Goal: Information Seeking & Learning: Learn about a topic

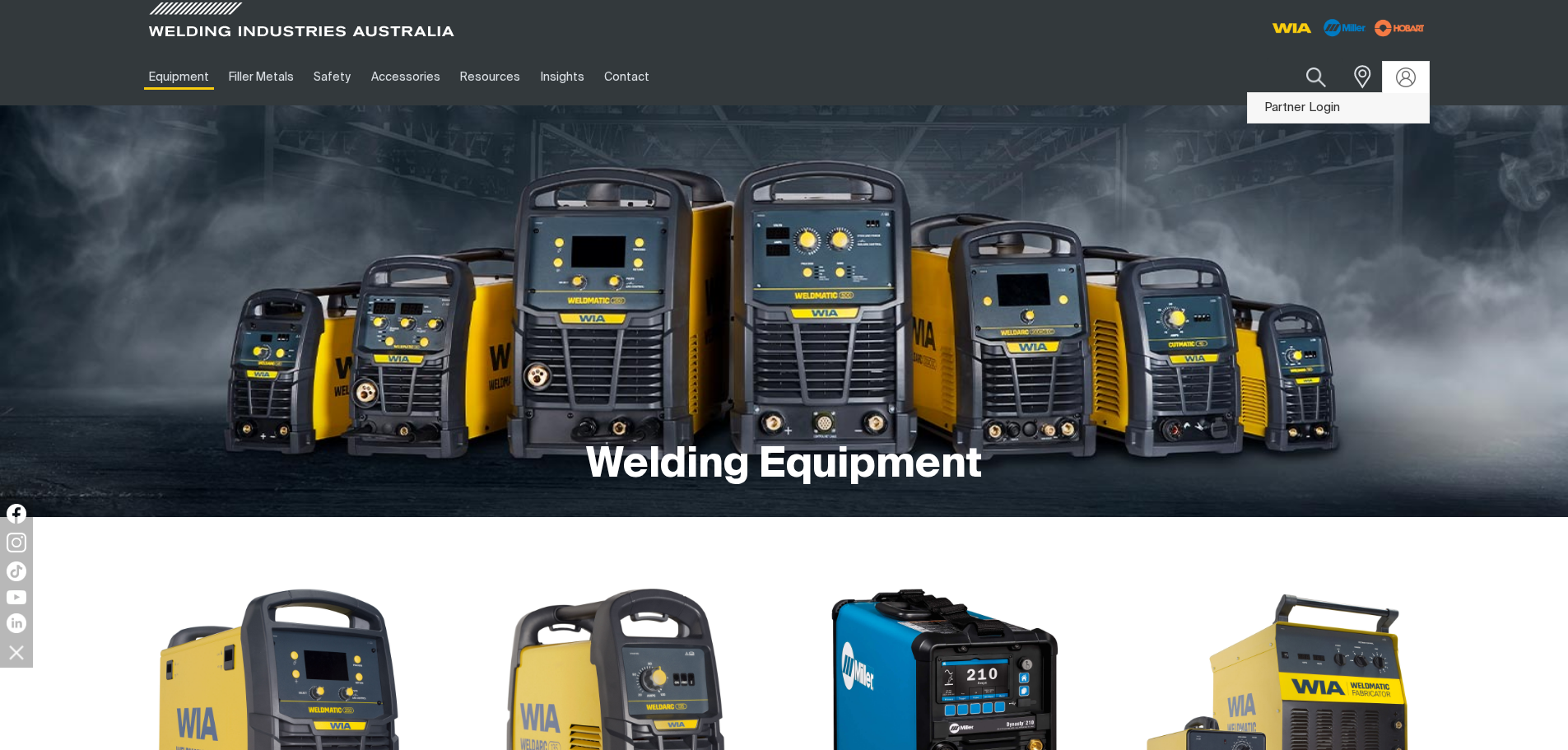
click at [1329, 103] on link "Partner Login" at bounding box center [1339, 108] width 181 height 30
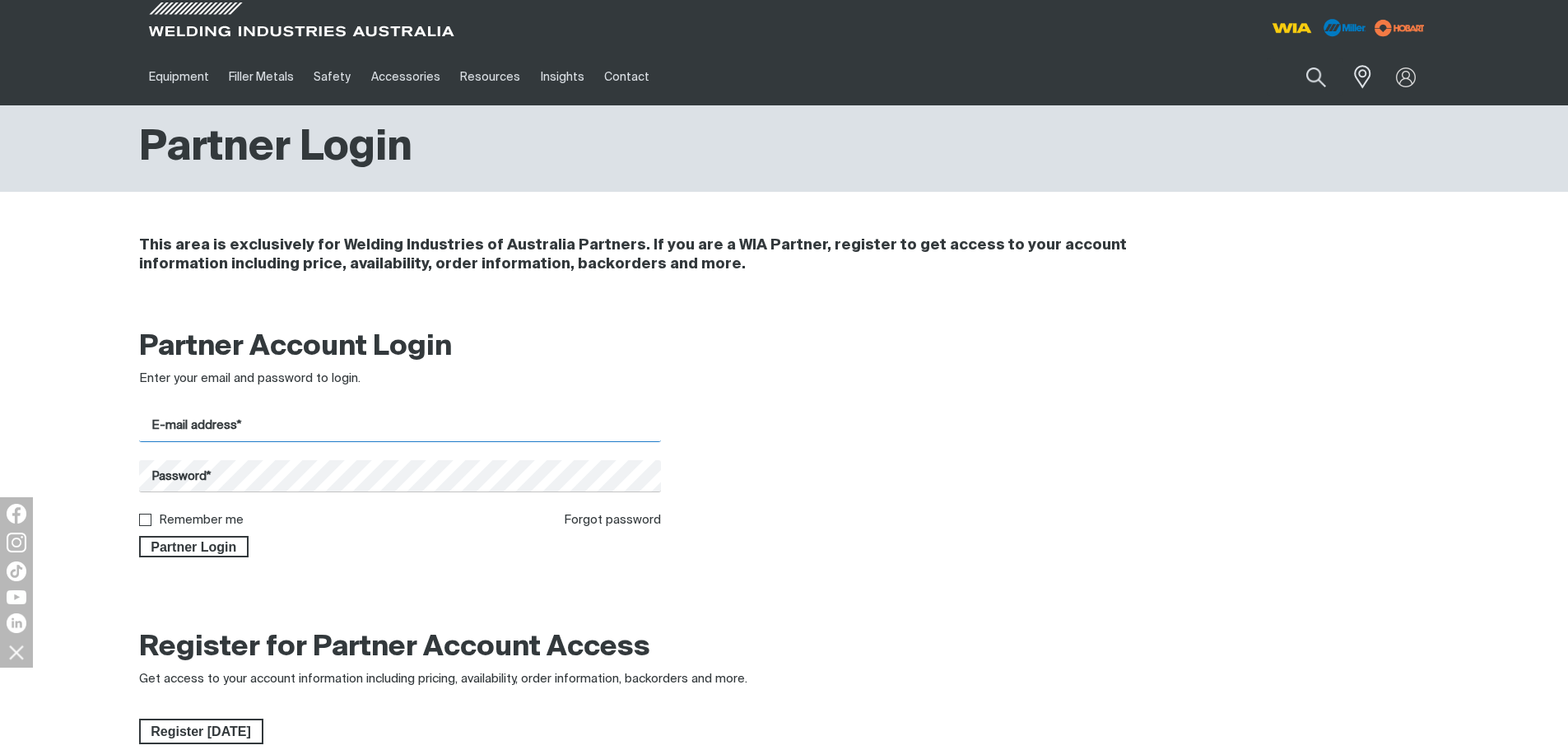
click at [358, 425] on input "E-mail address*" at bounding box center [400, 426] width 523 height 32
type input "[PERSON_NAME][EMAIL_ADDRESS][PERSON_NAME][DOMAIN_NAME]"
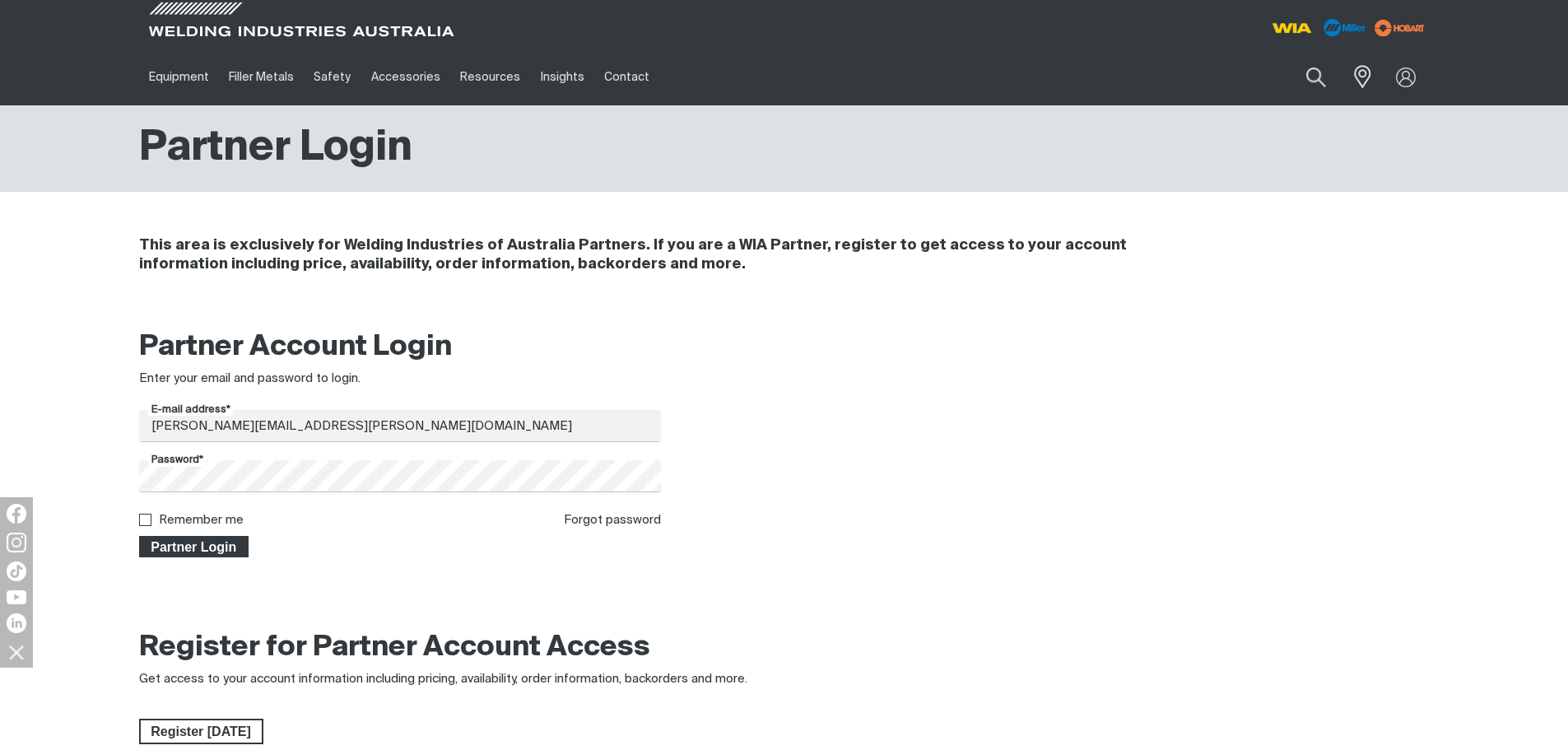
click at [207, 541] on span "Partner Login" at bounding box center [194, 545] width 107 height 21
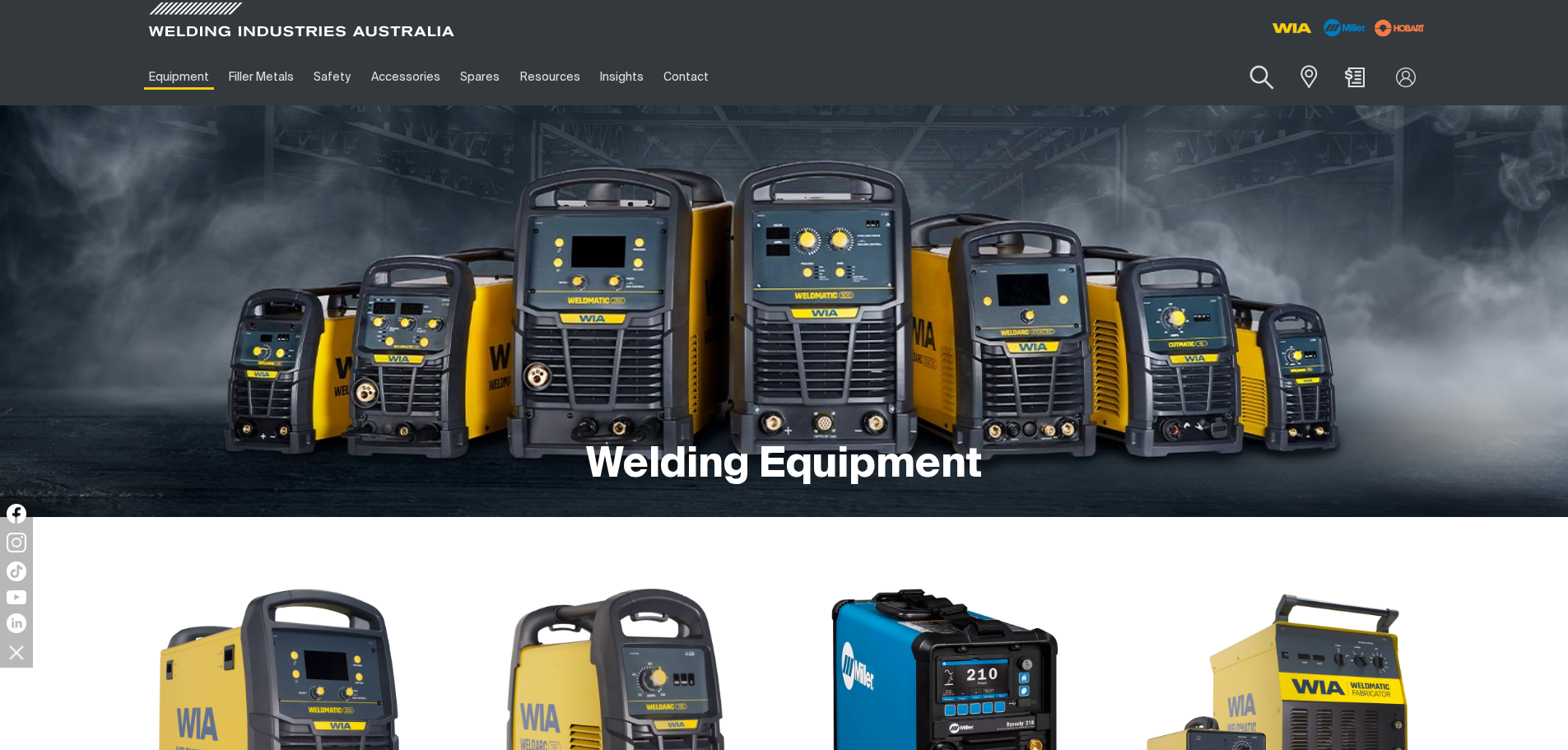
click at [1251, 73] on button "Search products" at bounding box center [1262, 77] width 67 height 47
click at [1171, 77] on input "Search" at bounding box center [1161, 77] width 253 height 37
type input "2440"
click at [1234, 58] on button "Search products" at bounding box center [1261, 77] width 56 height 38
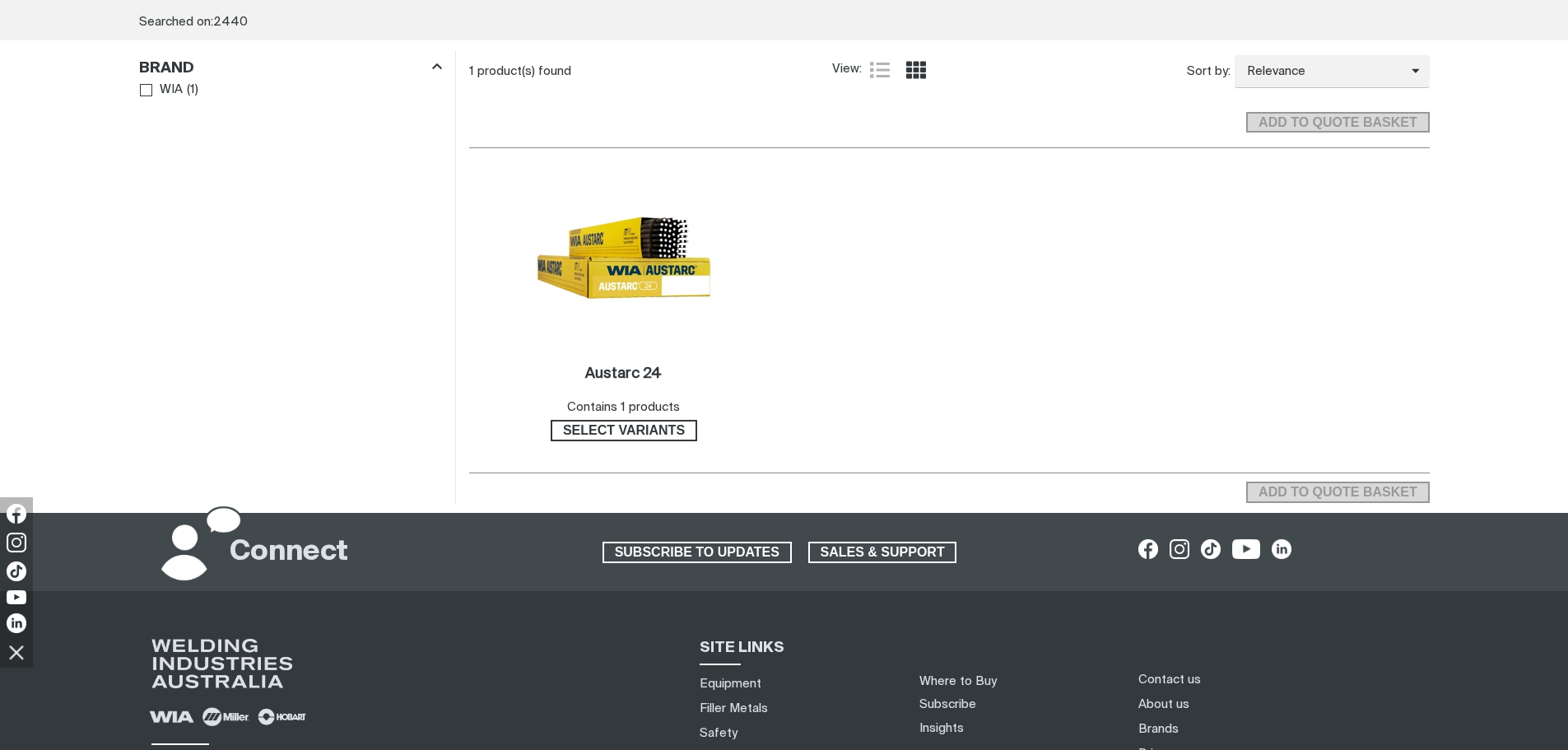
scroll to position [247, 0]
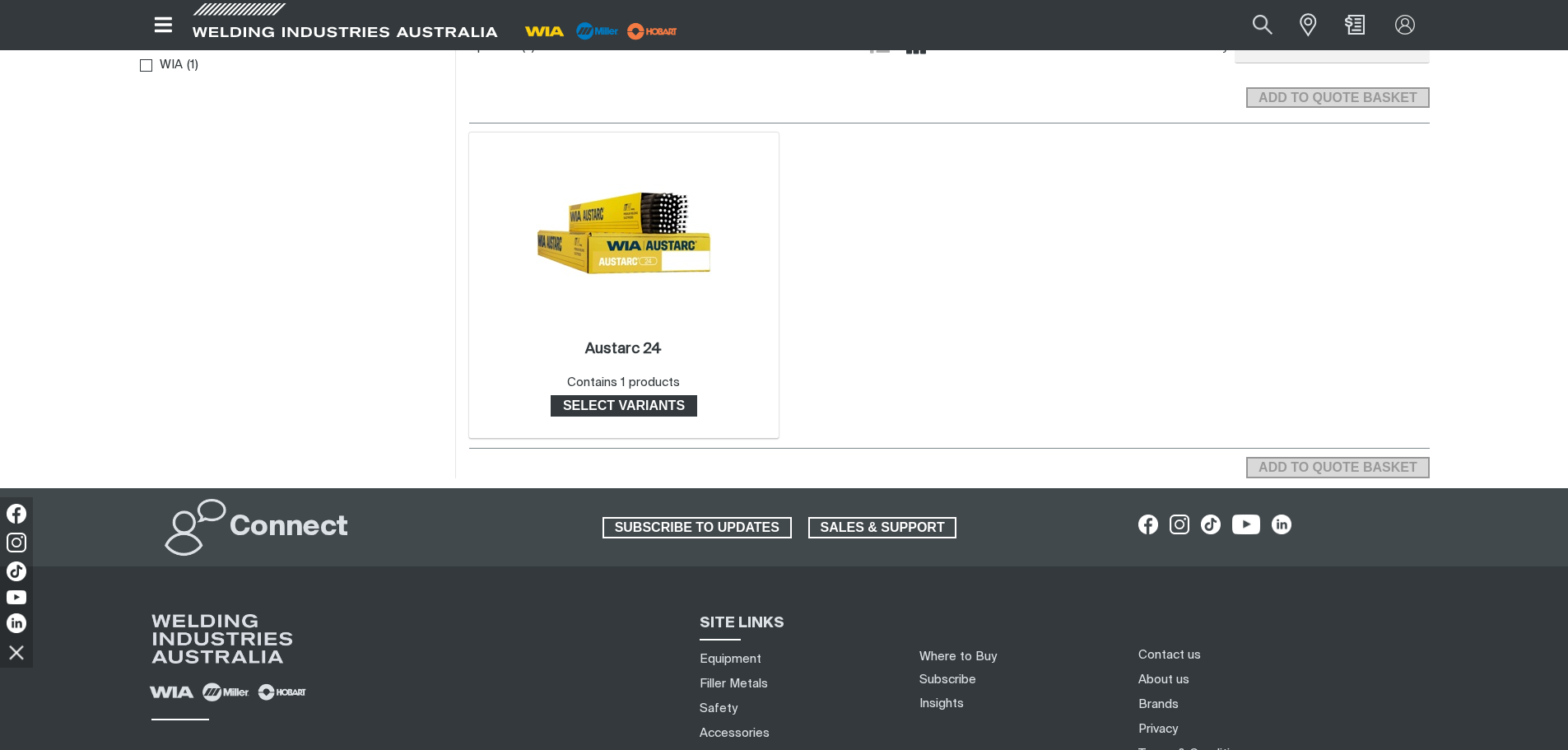
click at [683, 409] on span "Select variants" at bounding box center [623, 405] width 143 height 21
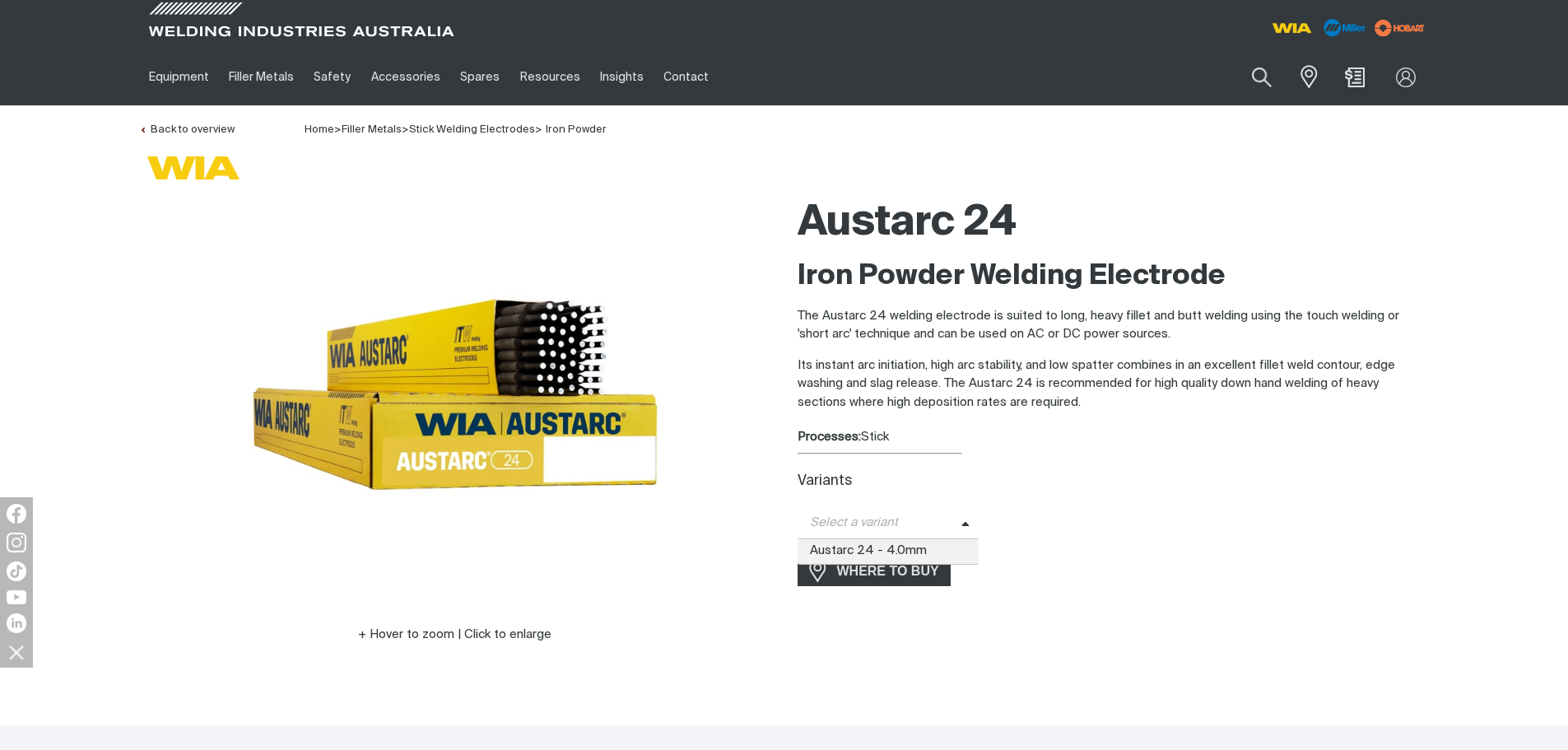
click at [961, 533] on span "Select a variant" at bounding box center [888, 523] width 182 height 32
click at [900, 555] on span "Austarc 24 - 4.0mm" at bounding box center [888, 551] width 182 height 25
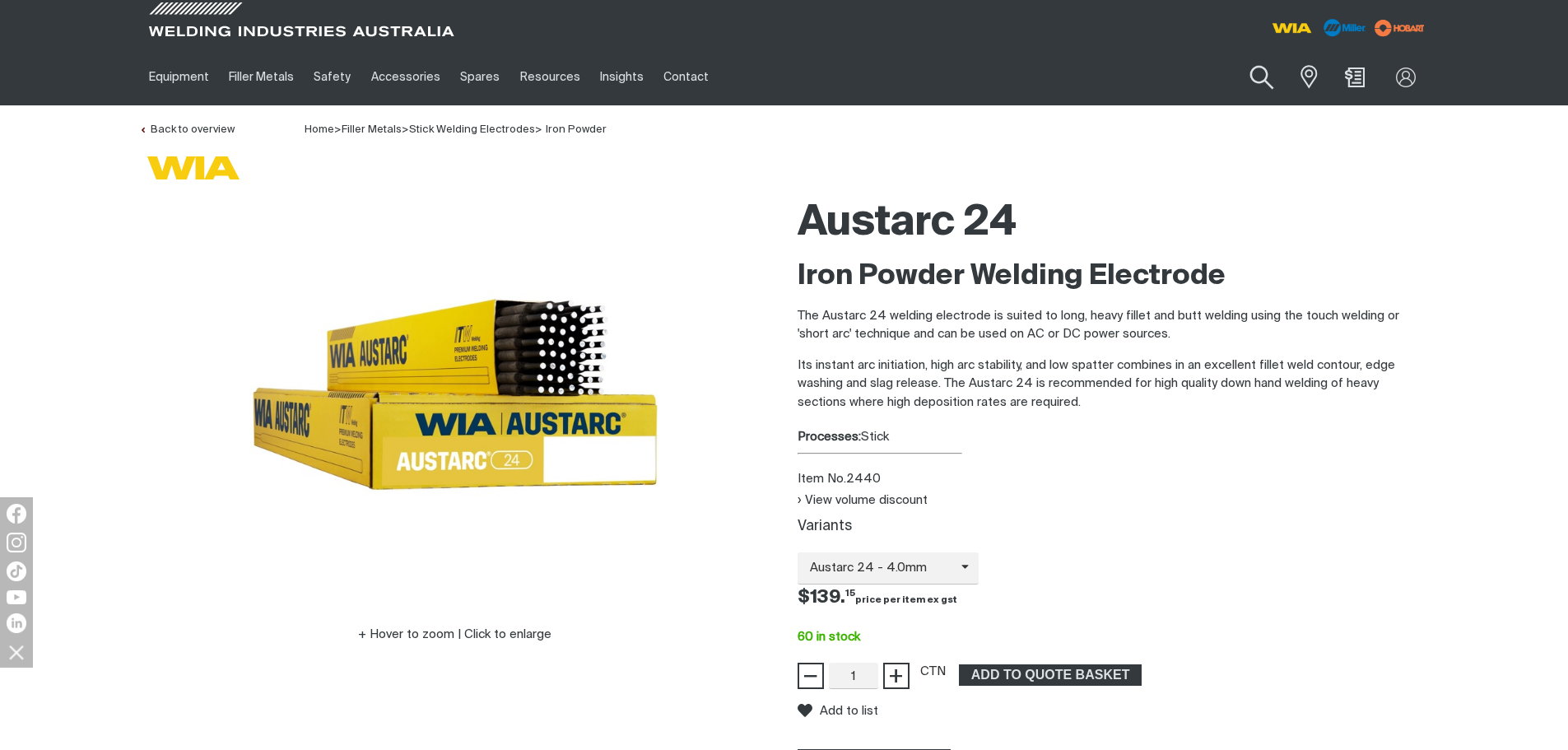
click at [1258, 79] on button "Search products" at bounding box center [1262, 77] width 67 height 47
click at [1058, 70] on input "Search" at bounding box center [1161, 77] width 253 height 37
click at [1234, 58] on button "Search products" at bounding box center [1261, 77] width 56 height 38
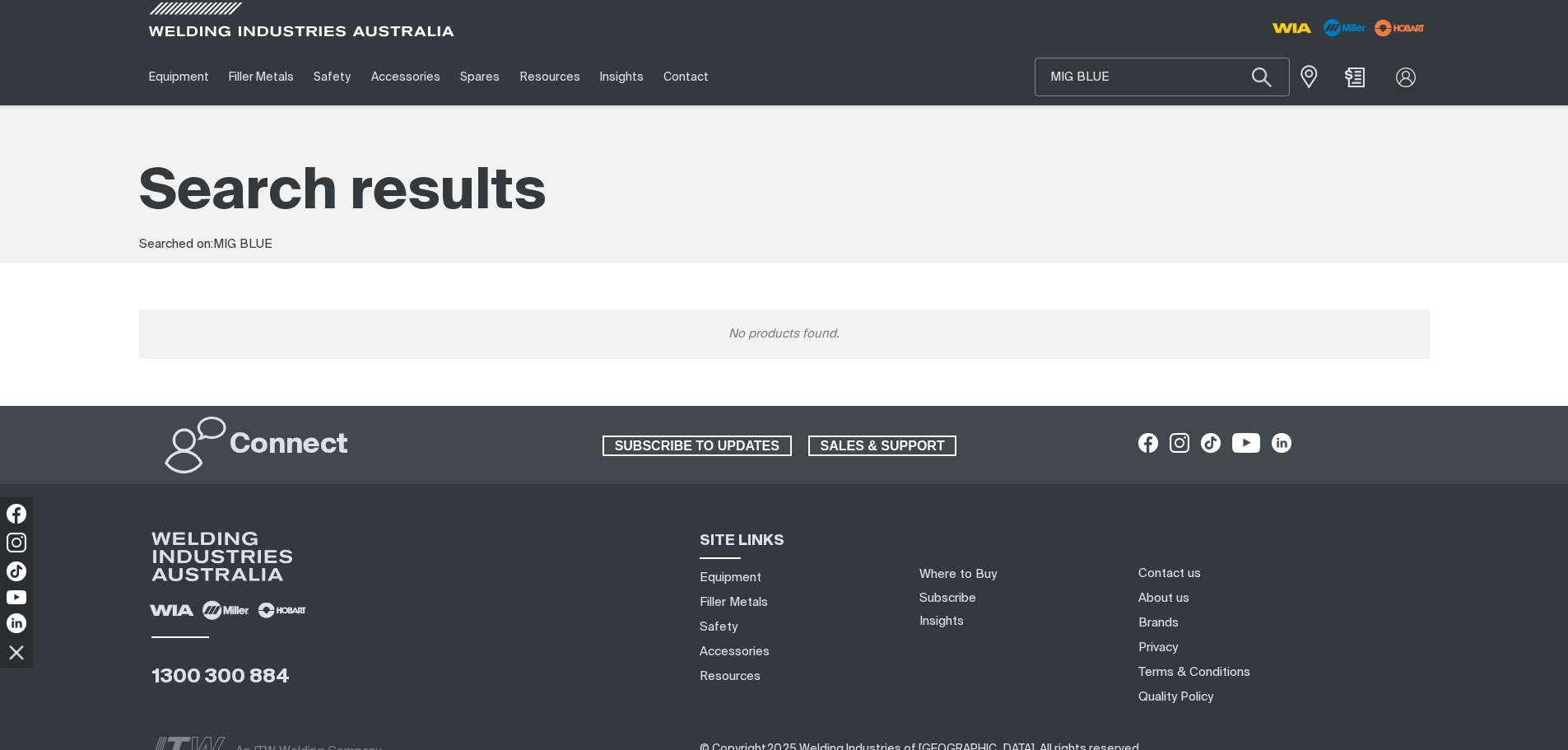
click at [1051, 73] on input "MIG BLUE" at bounding box center [1161, 77] width 253 height 37
type input "BIG BLUE"
click at [1234, 58] on button "Search products" at bounding box center [1261, 77] width 56 height 38
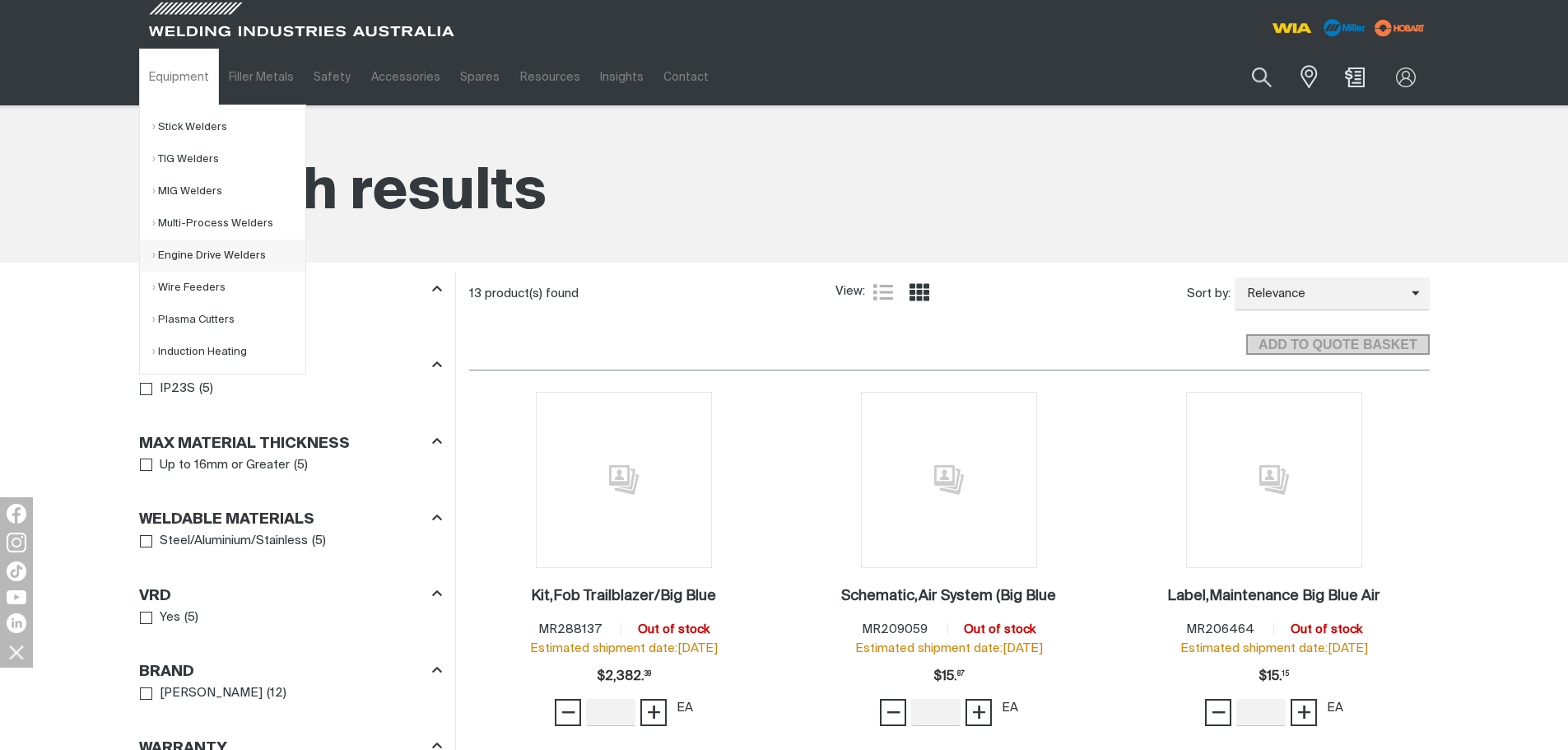
click at [198, 253] on link "Engine Drive Welders" at bounding box center [229, 255] width 154 height 32
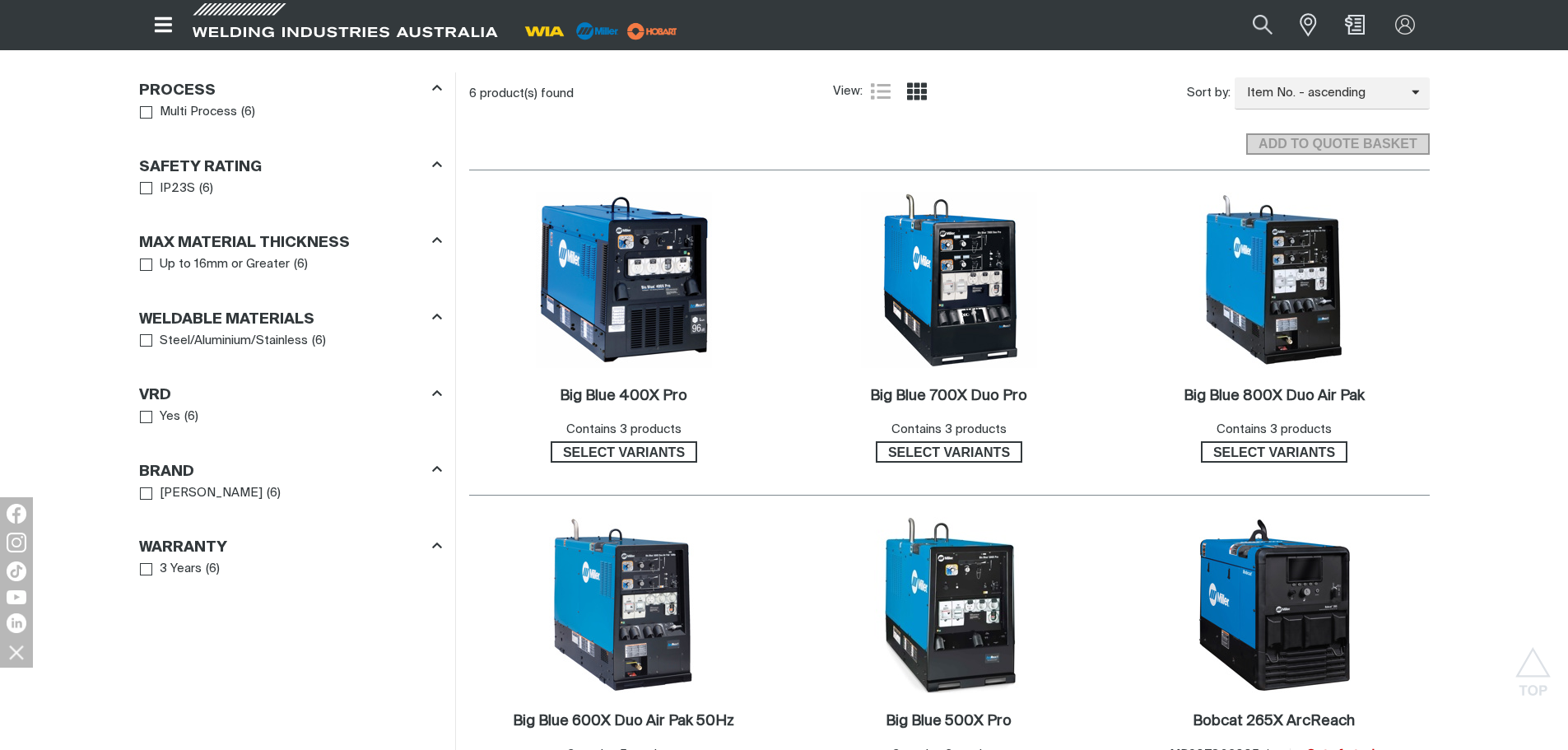
scroll to position [823, 0]
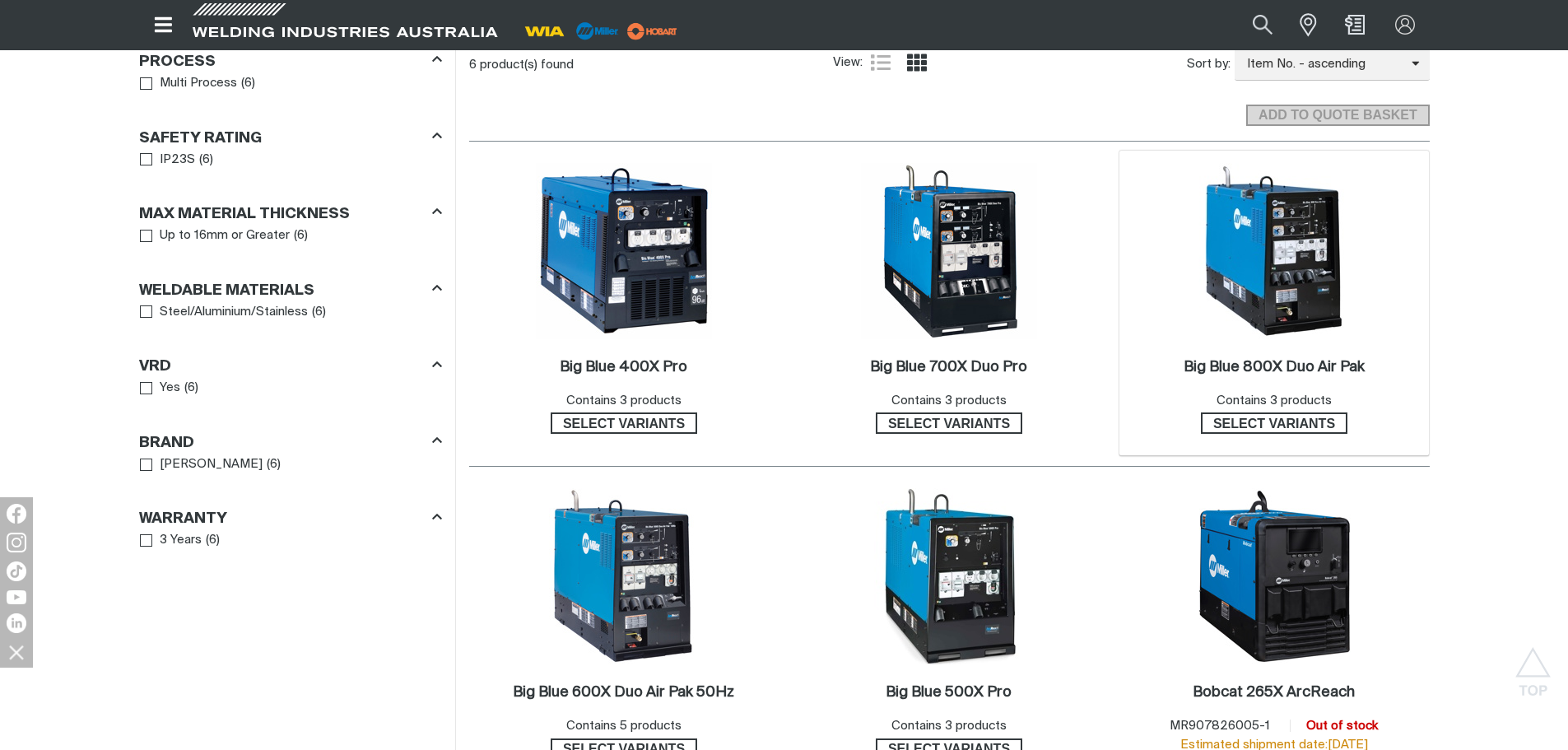
click at [1303, 278] on img at bounding box center [1274, 250] width 176 height 176
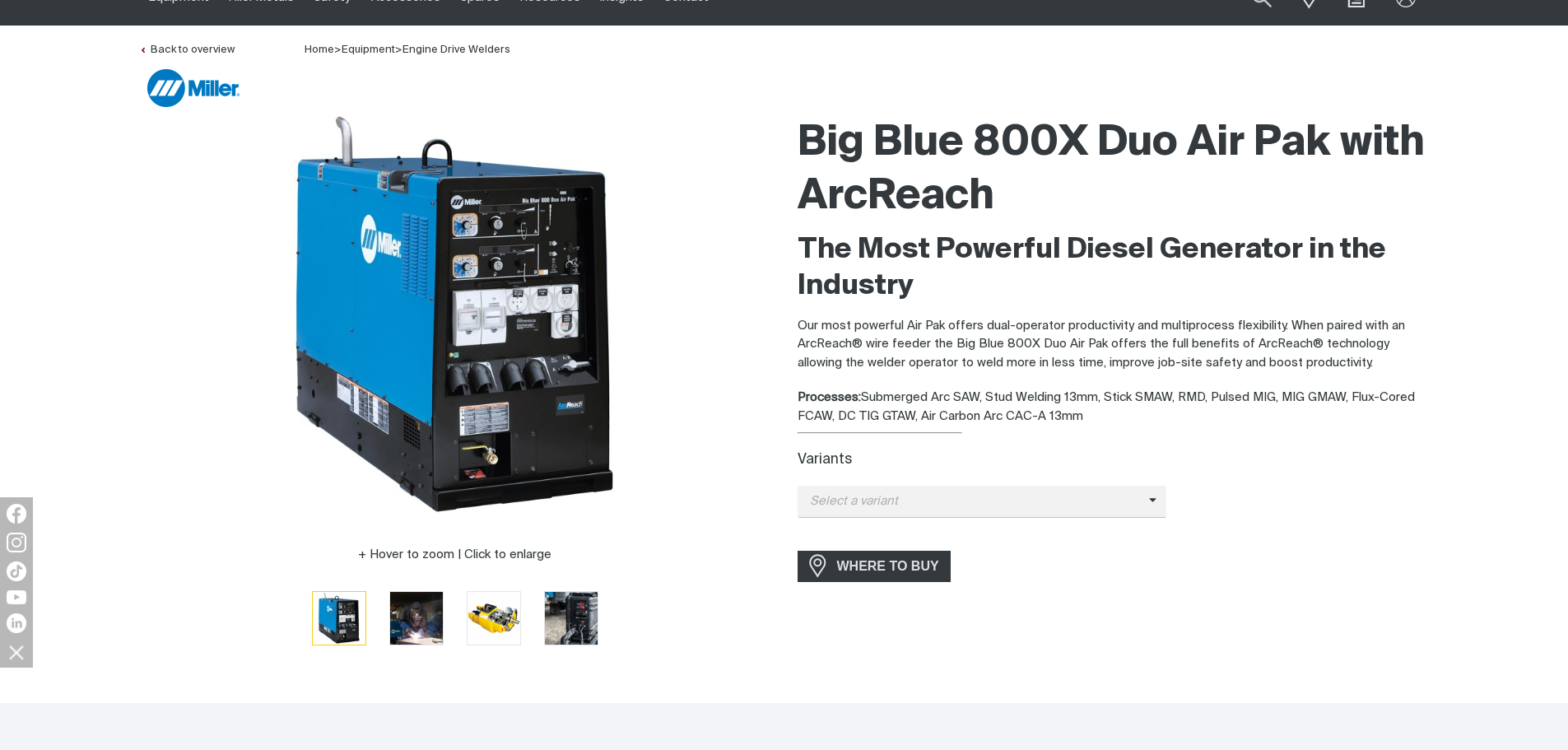
scroll to position [164, 0]
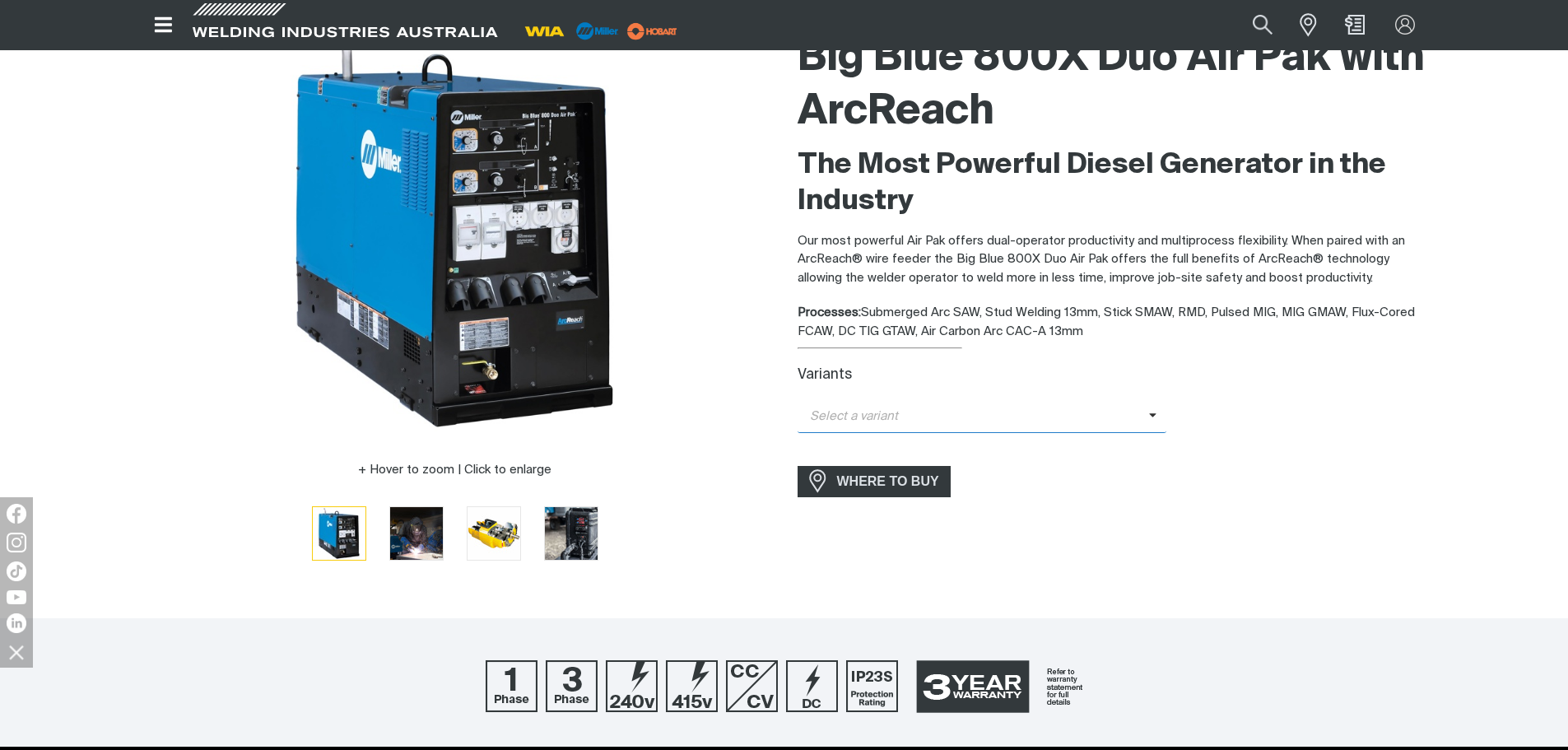
click at [1146, 410] on span "Select a variant" at bounding box center [973, 417] width 352 height 19
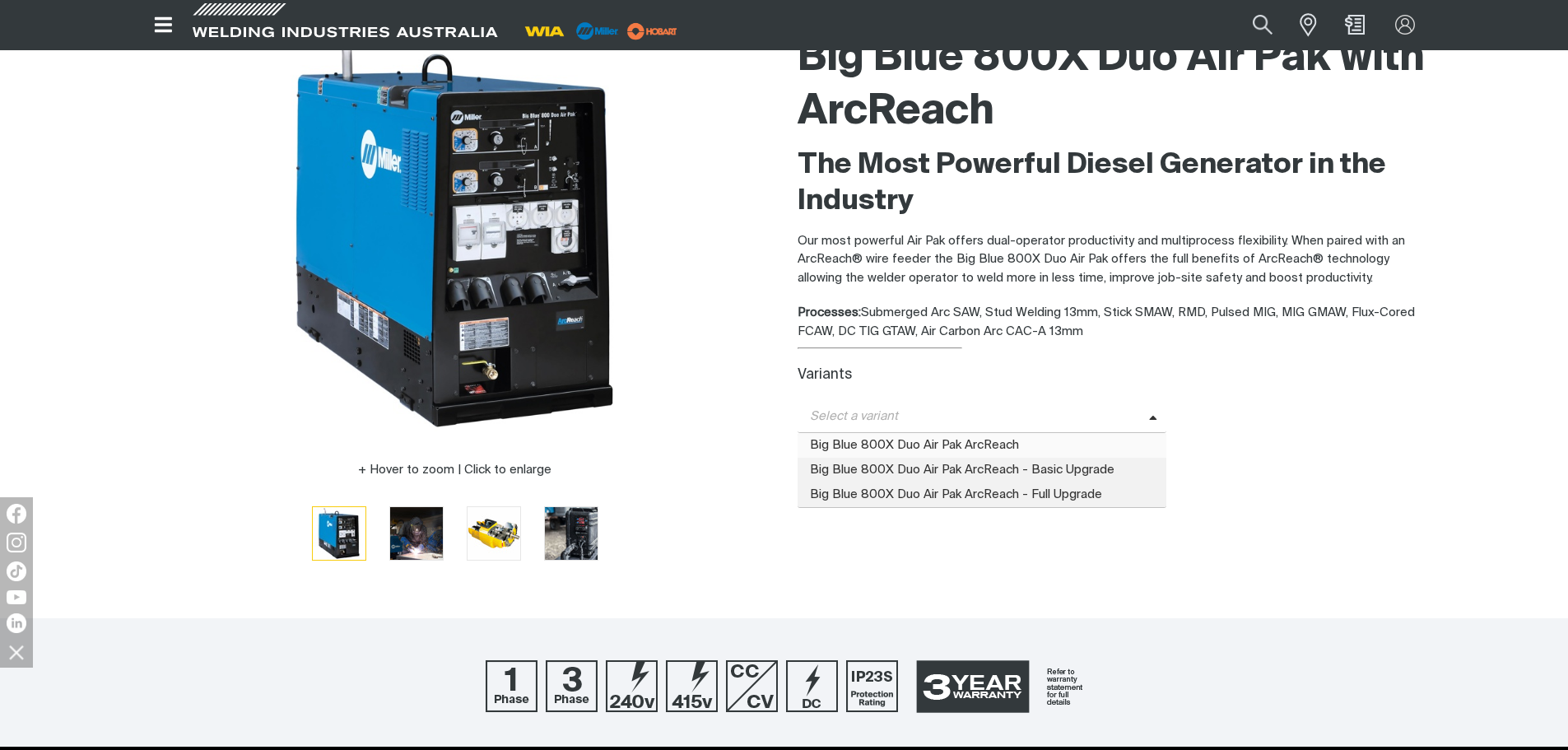
click at [910, 442] on span "Big Blue 800X Duo Air Pak ArcReach" at bounding box center [982, 445] width 369 height 25
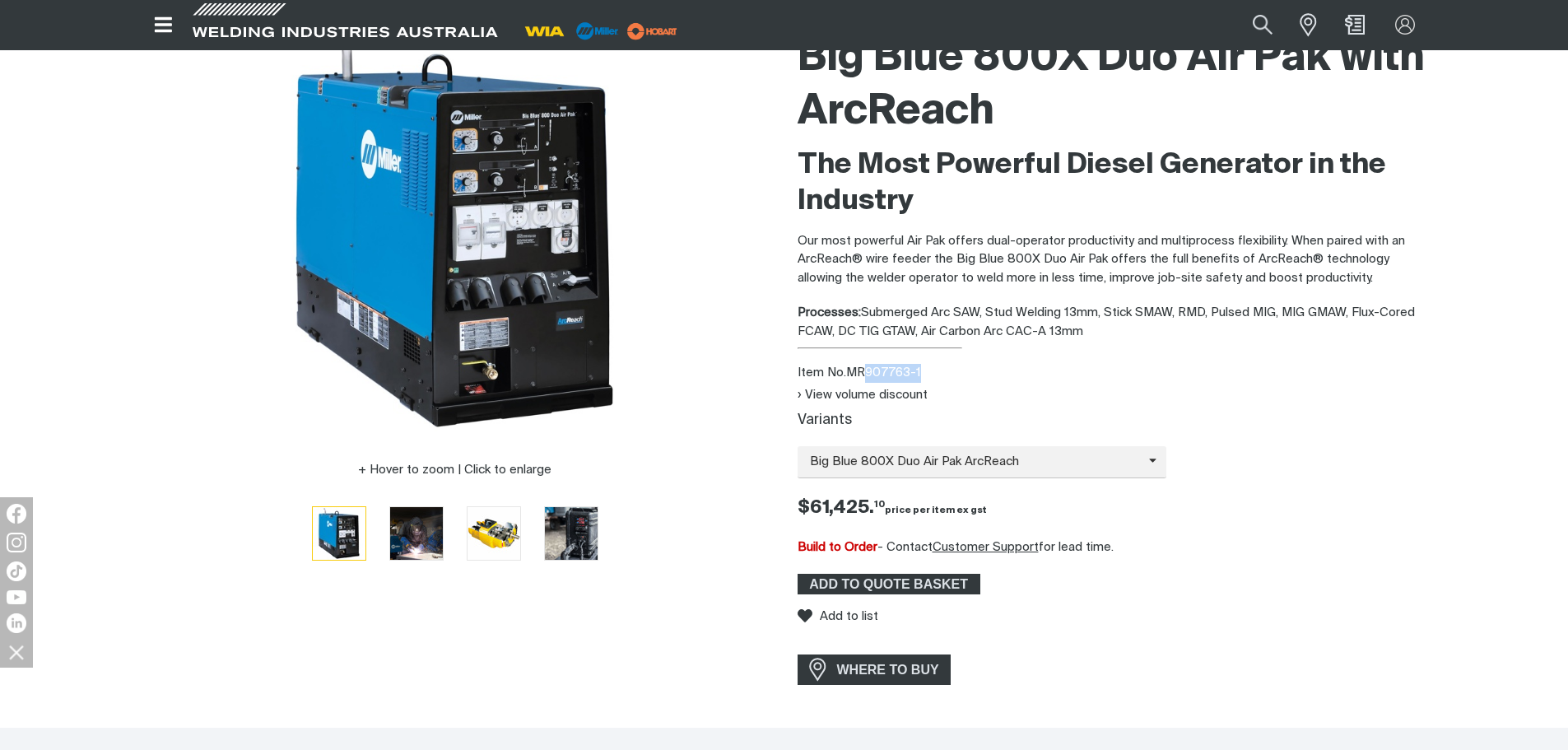
drag, startPoint x: 924, startPoint y: 374, endPoint x: 868, endPoint y: 372, distance: 56.0
click at [868, 372] on div "Item No. MR907763-1" at bounding box center [1114, 373] width 632 height 19
copy div "907763-1"
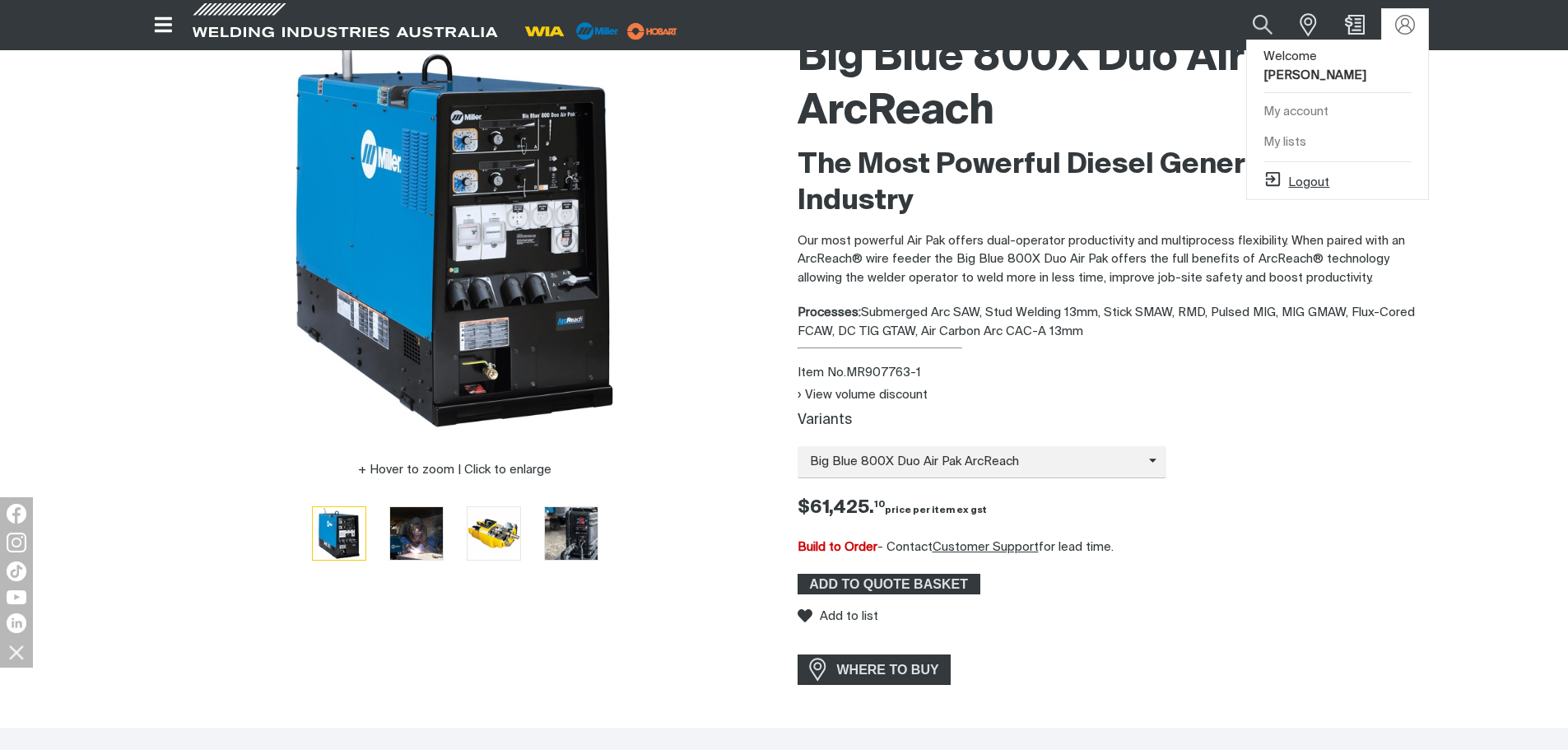
click at [1312, 170] on button "Logout" at bounding box center [1297, 180] width 66 height 20
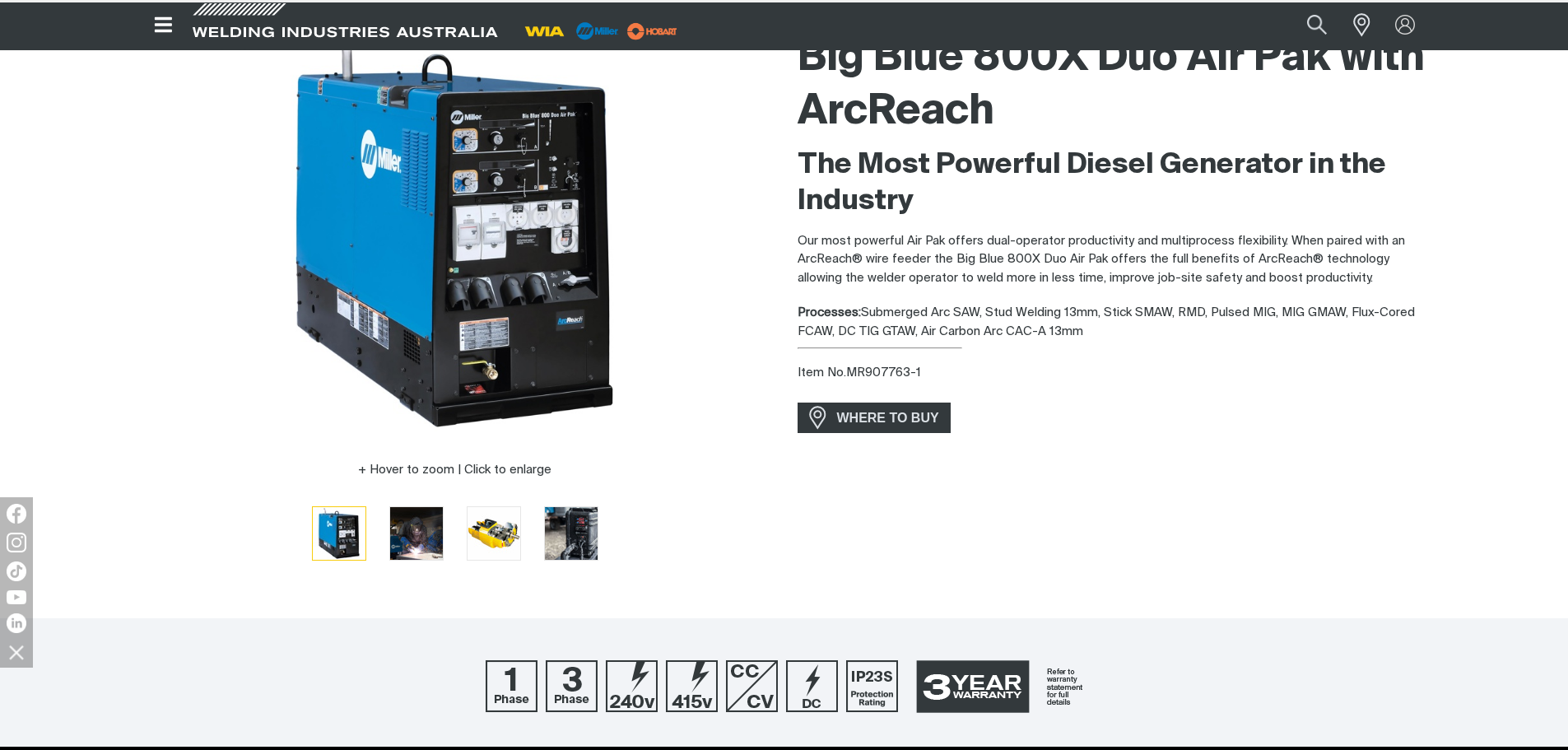
scroll to position [0, 0]
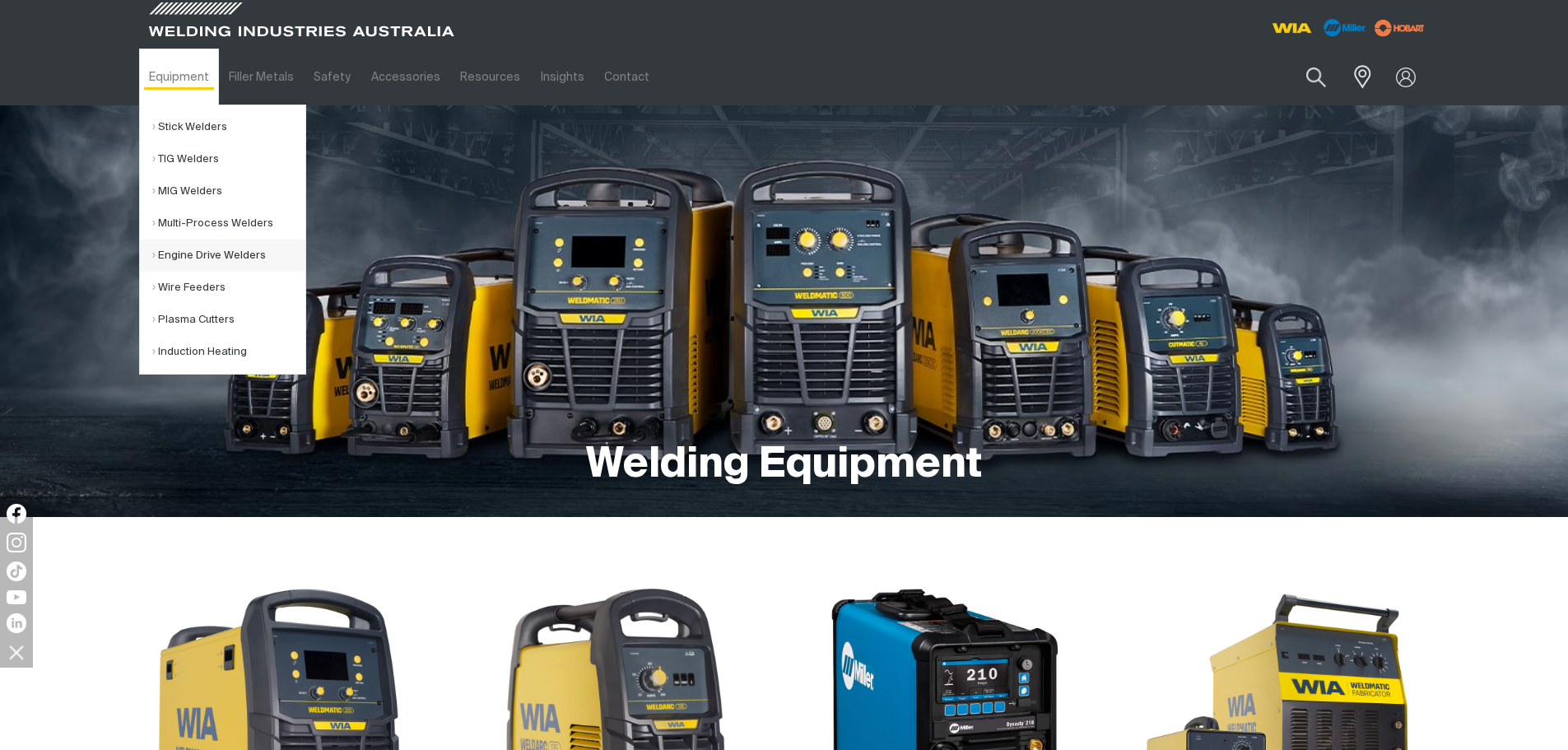
click at [193, 253] on link "Engine Drive Welders" at bounding box center [229, 255] width 154 height 32
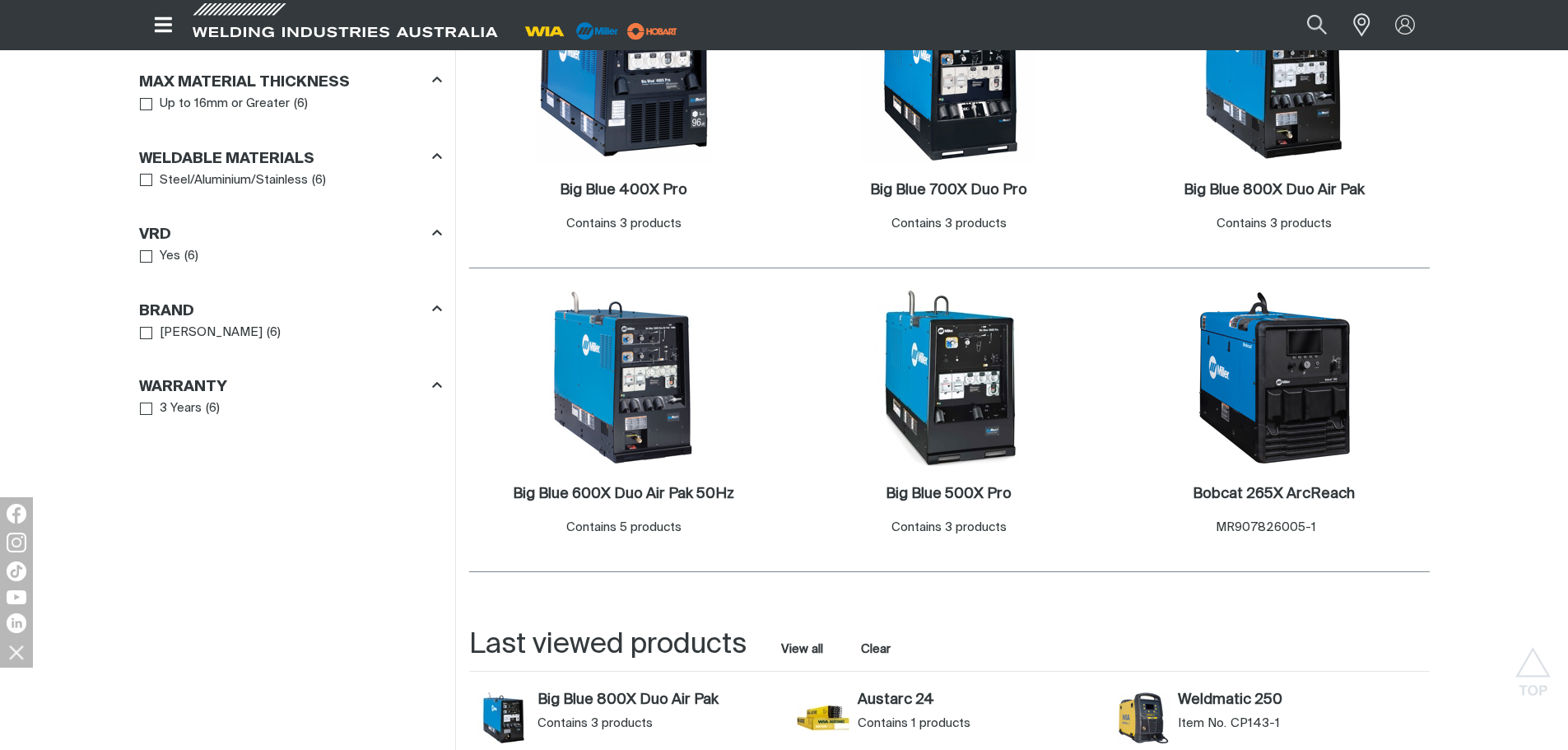
scroll to position [823, 0]
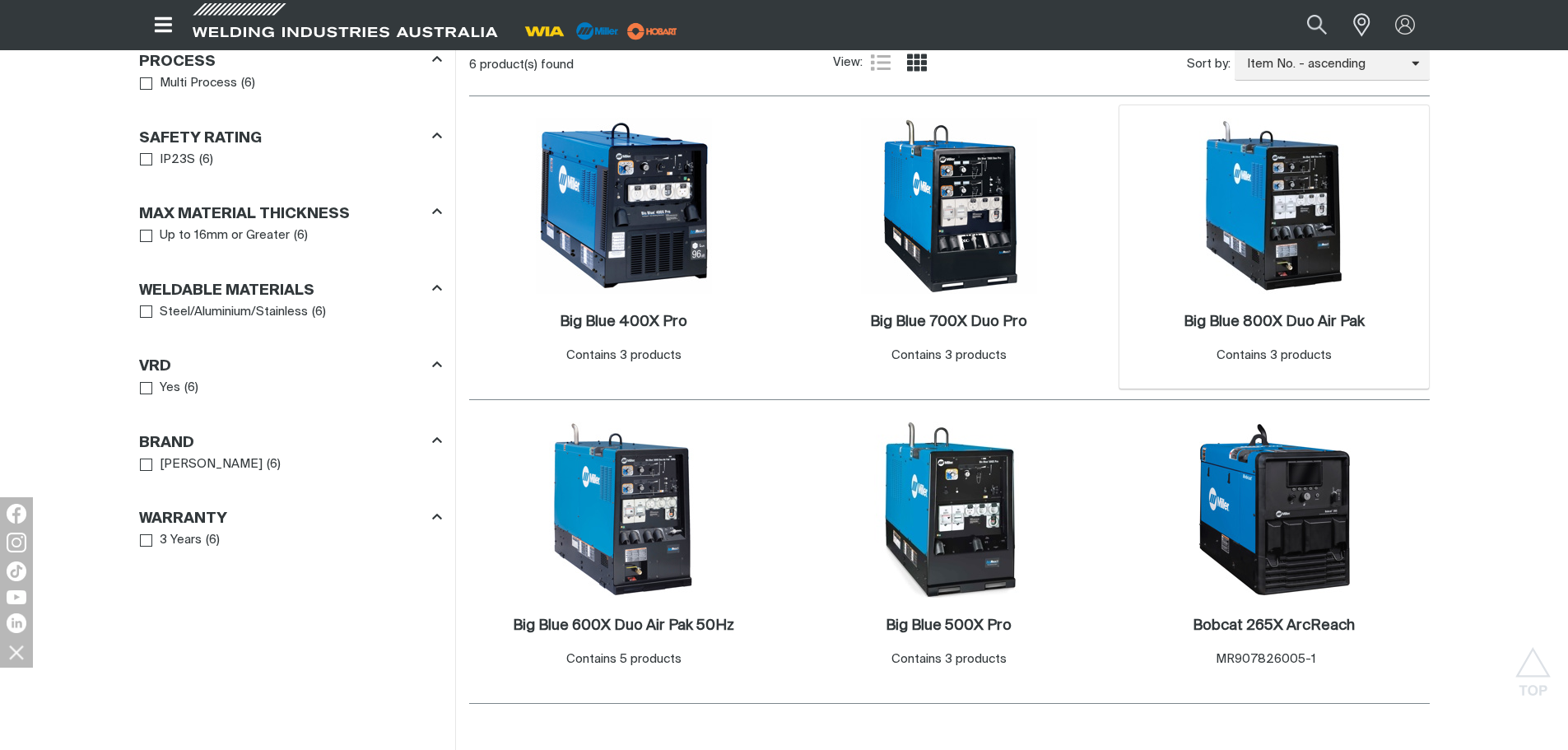
click at [1319, 234] on img at bounding box center [1274, 206] width 176 height 176
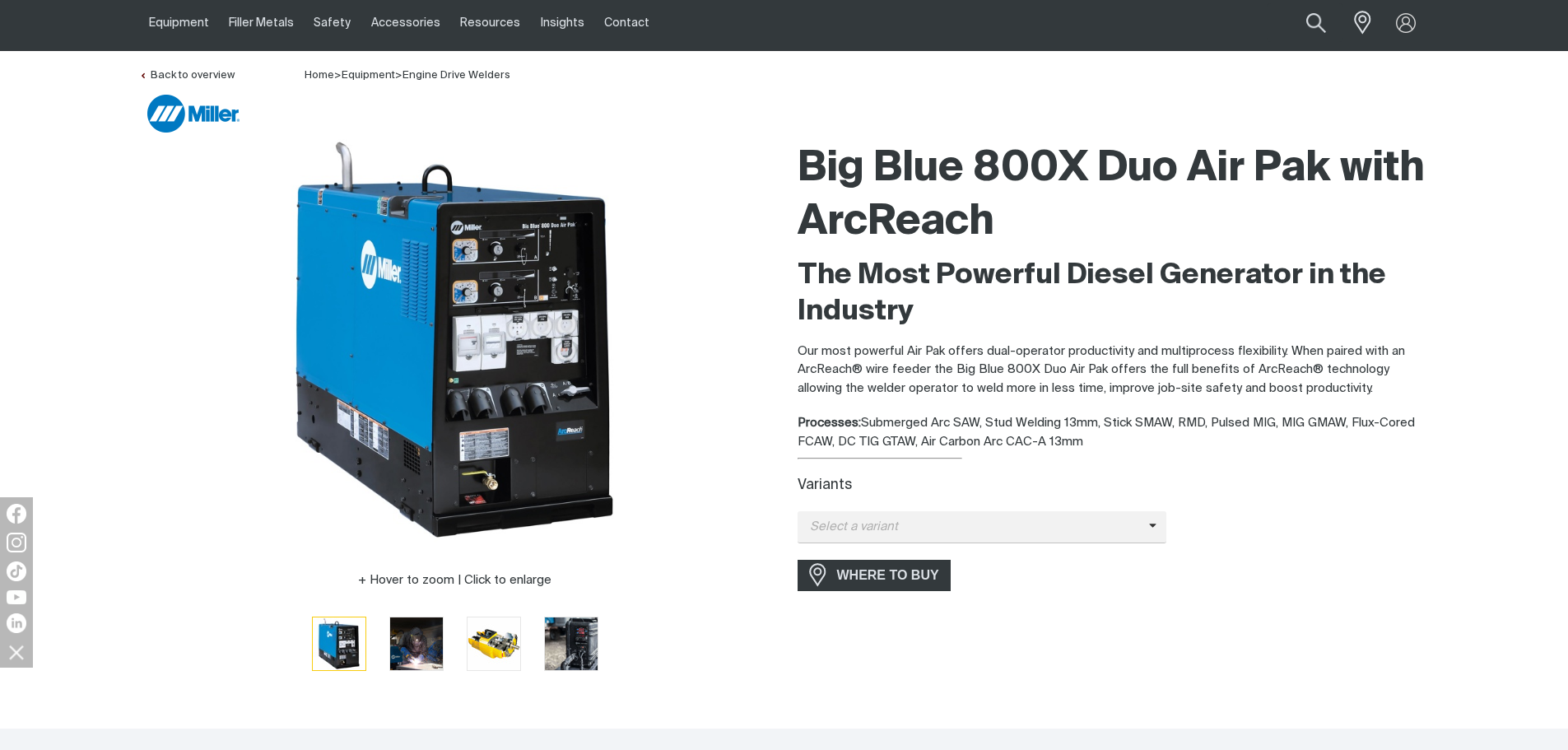
scroll to position [82, 0]
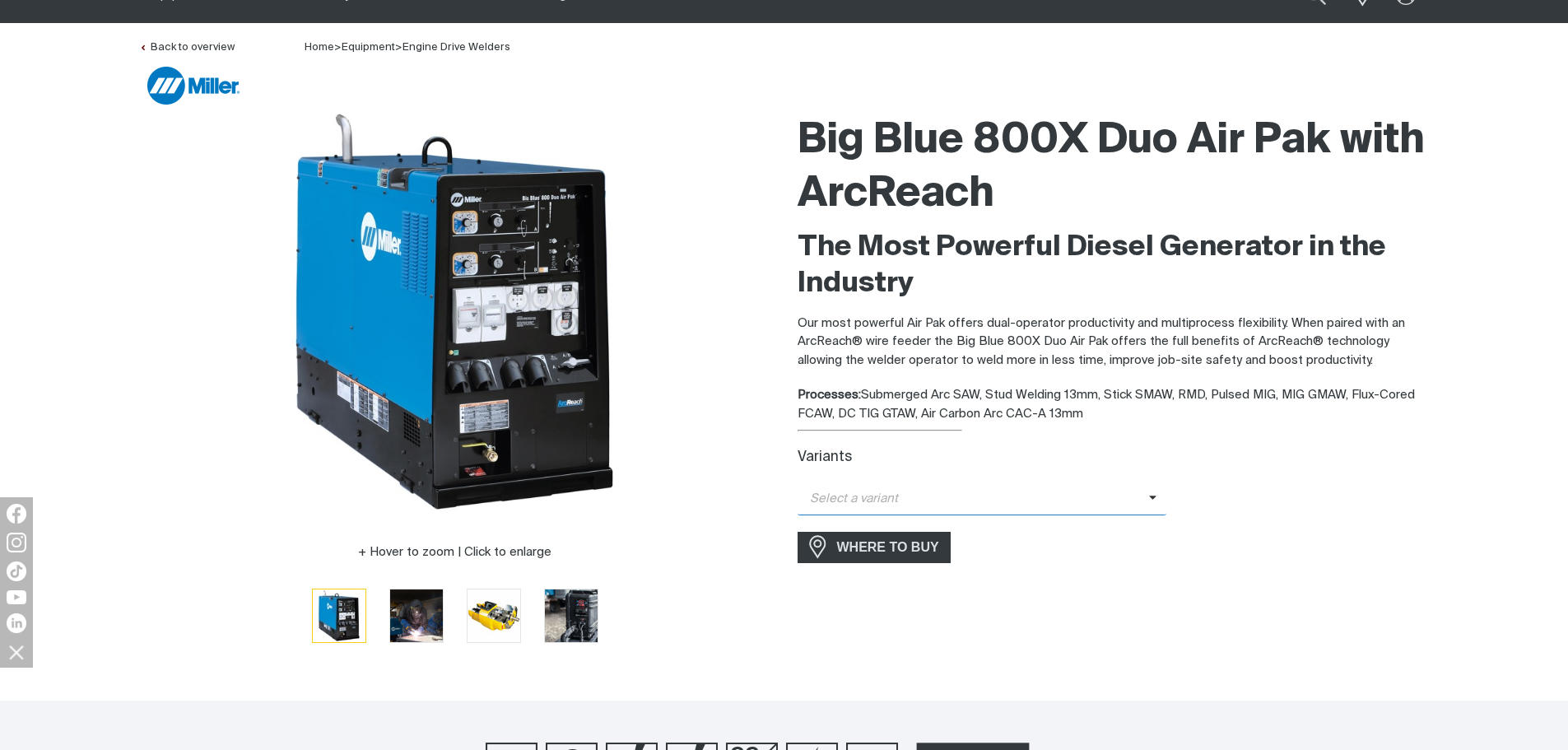
click at [1155, 502] on icon at bounding box center [1152, 498] width 8 height 13
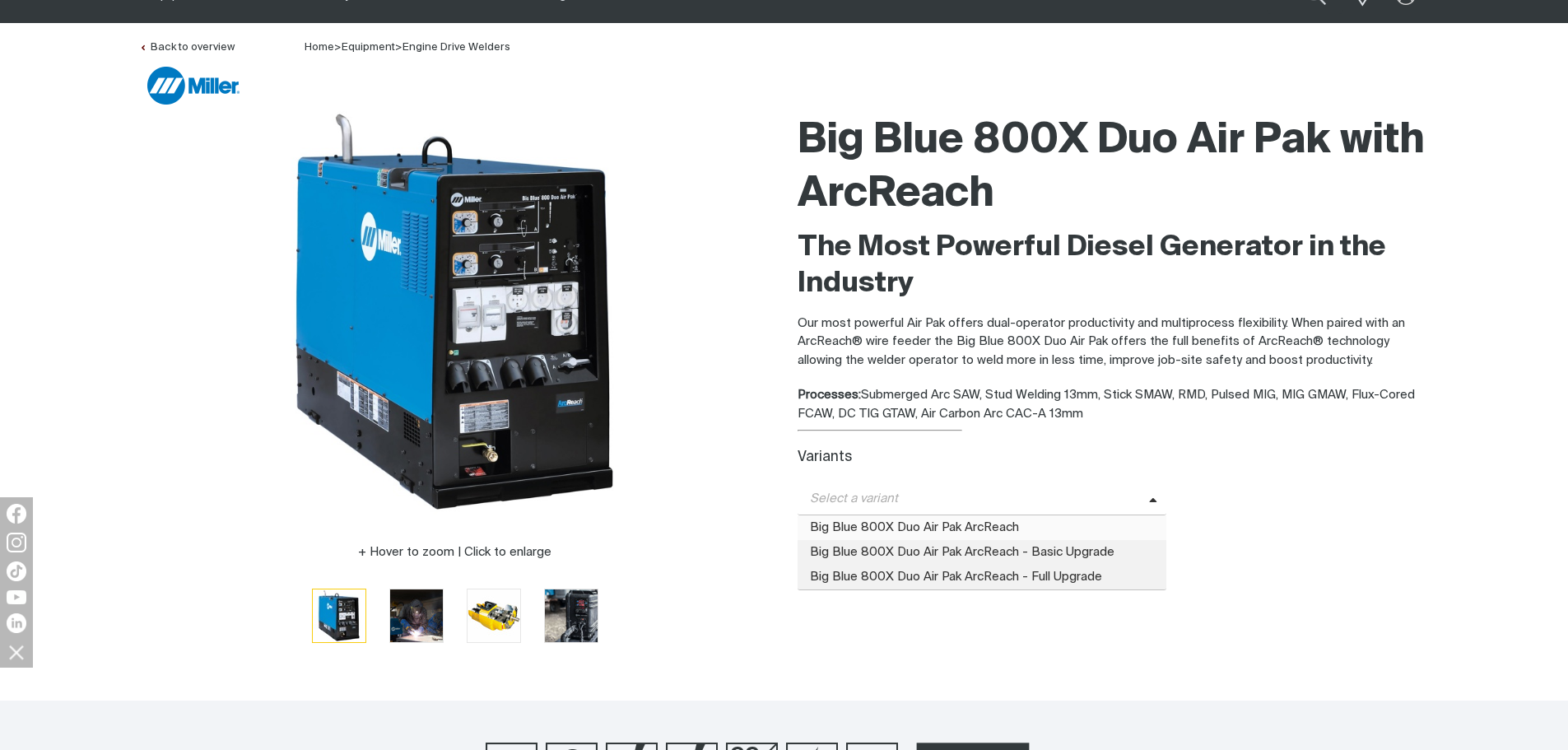
click at [1031, 528] on span "Big Blue 800X Duo Air Pak ArcReach" at bounding box center [982, 527] width 369 height 25
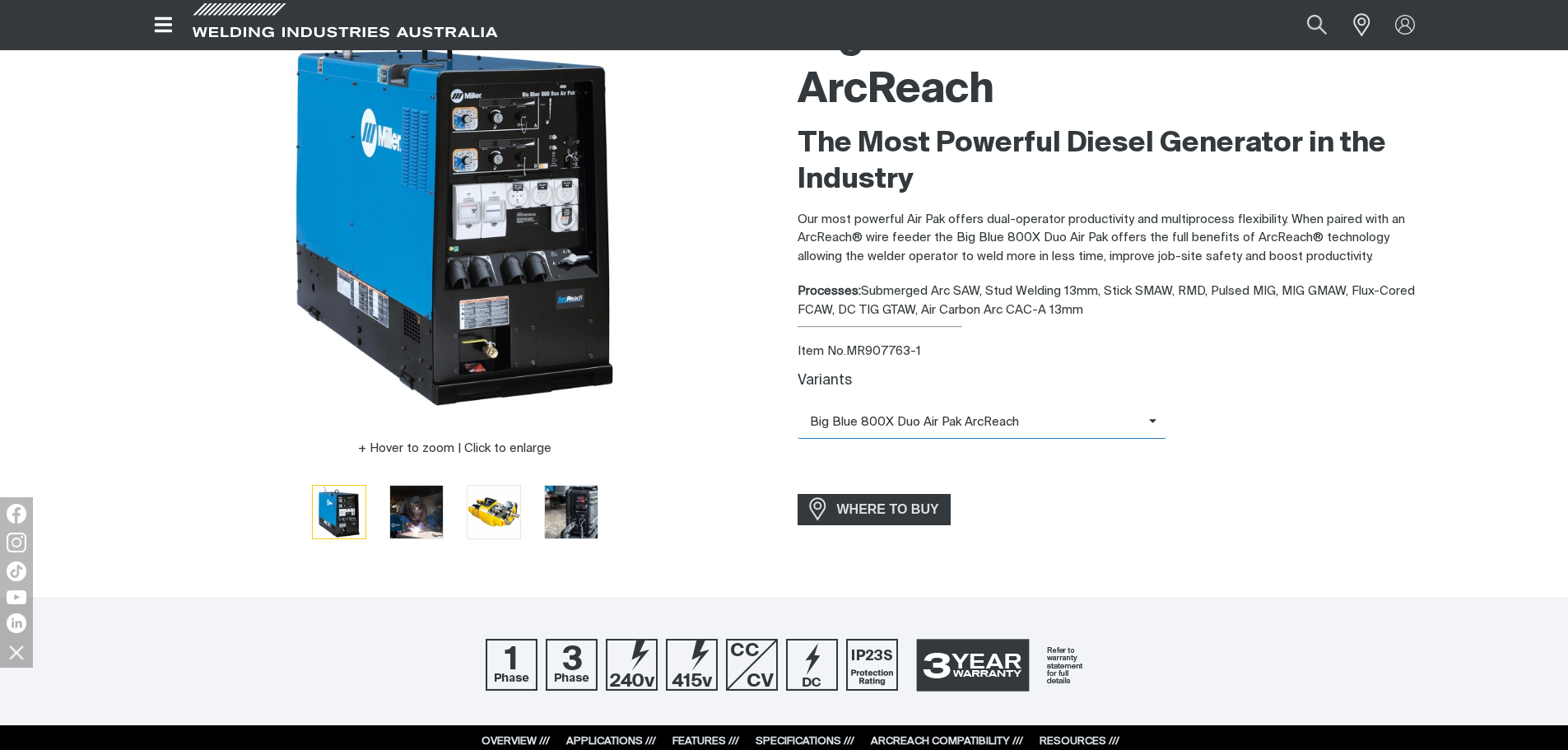
scroll to position [247, 0]
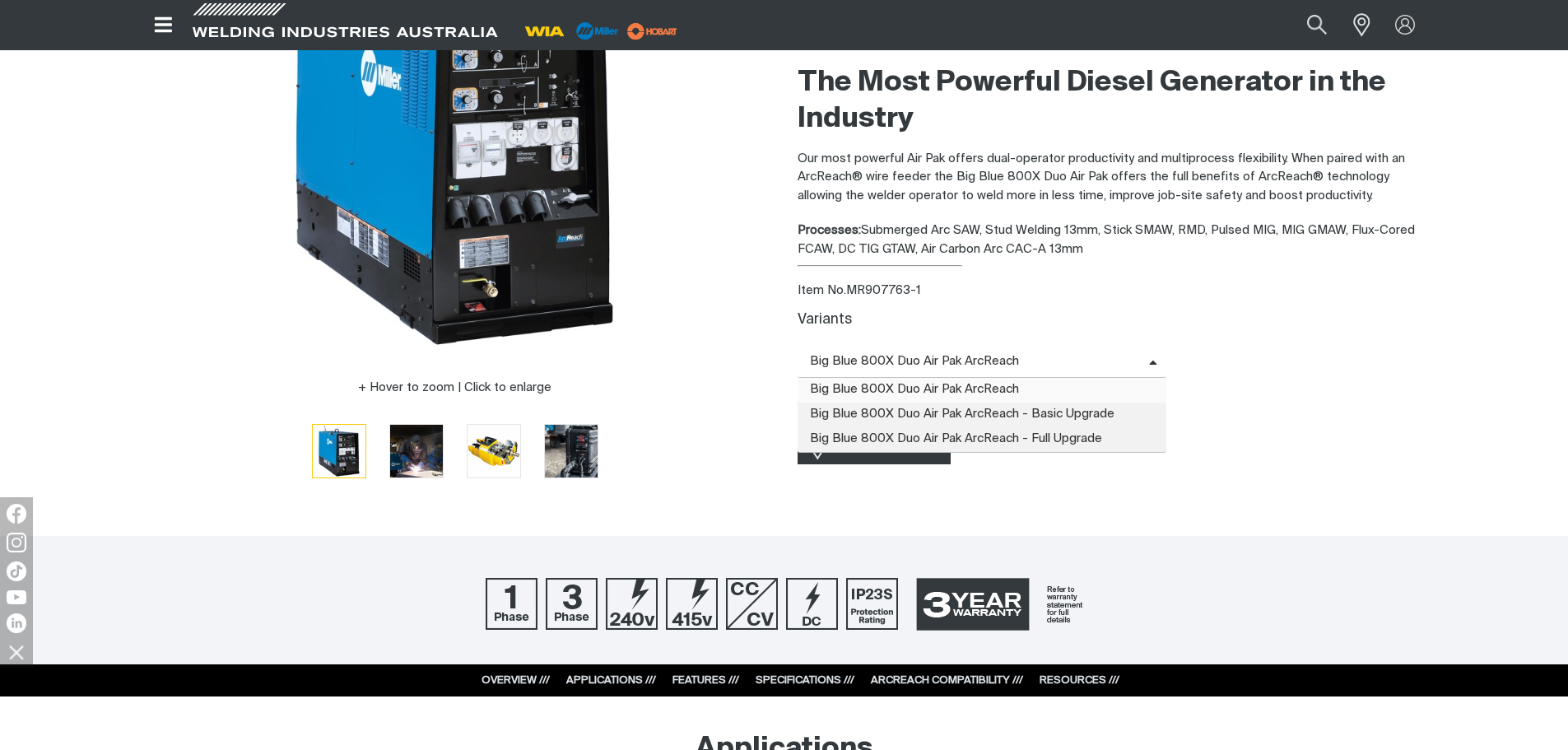
click at [1157, 359] on span at bounding box center [1158, 362] width 18 height 19
click at [983, 386] on span "Big Blue 800X Duo Air Pak ArcReach" at bounding box center [982, 389] width 369 height 25
drag, startPoint x: 1021, startPoint y: 357, endPoint x: 831, endPoint y: 350, distance: 190.1
click at [831, 350] on span "Big Blue 800X Duo Air Pak ArcReach" at bounding box center [982, 361] width 369 height 32
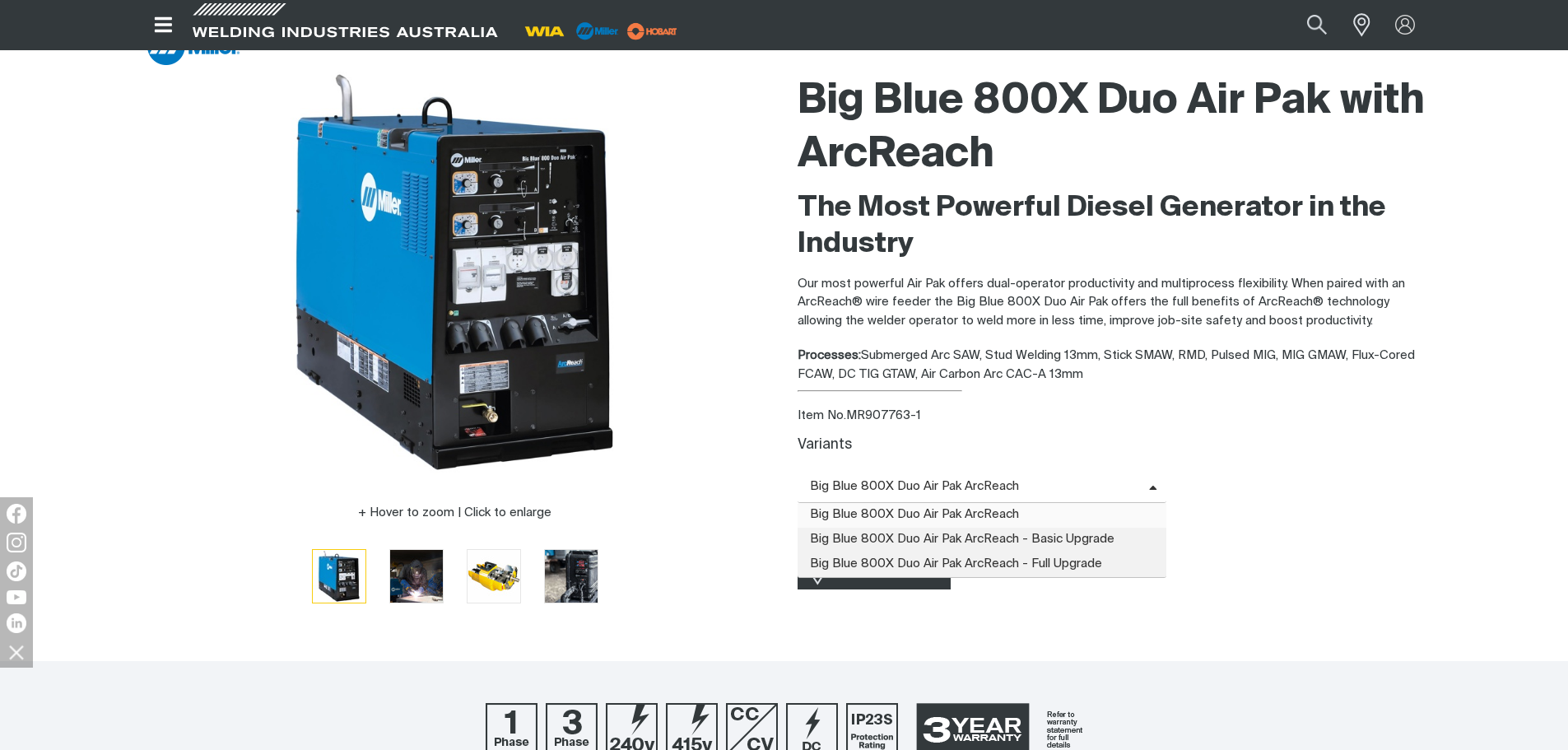
scroll to position [82, 0]
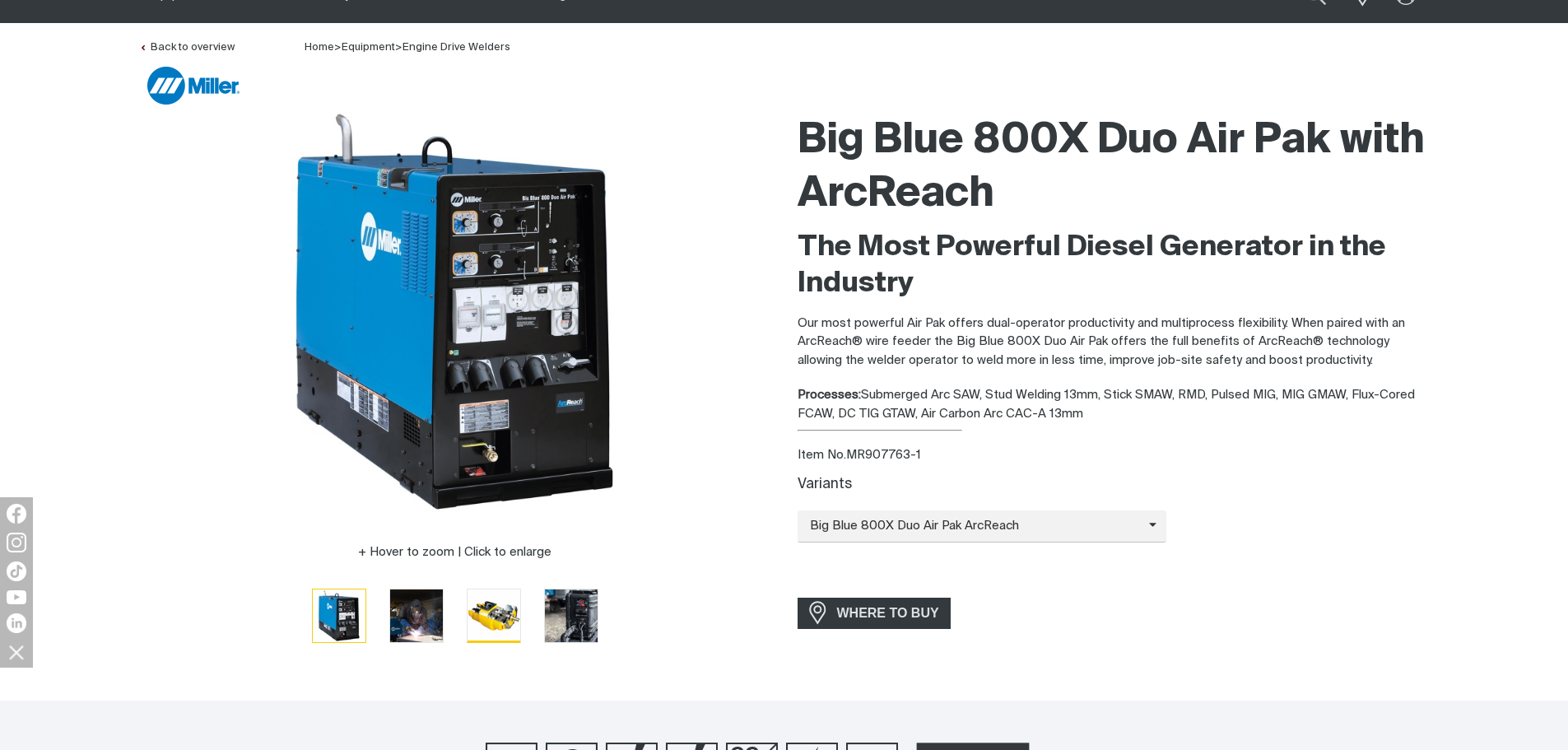
click at [508, 612] on img "Go to slide 3" at bounding box center [494, 616] width 53 height 53
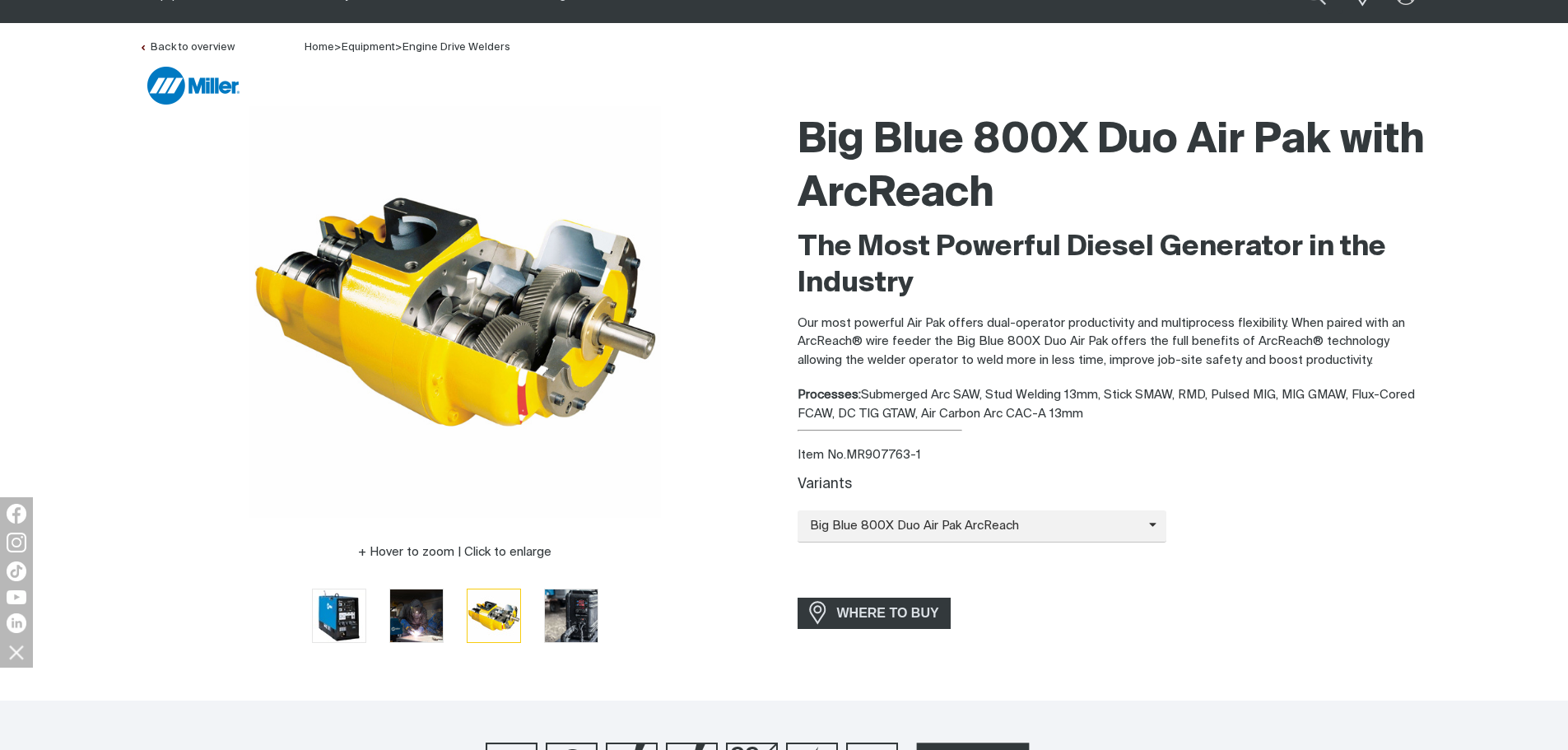
click at [1152, 596] on div "Big Blue 800X Duo Air Pak with ArcReach The Most Powerful Diesel Generator in t…" at bounding box center [1114, 386] width 632 height 560
click at [725, 489] on div at bounding box center [455, 312] width 632 height 411
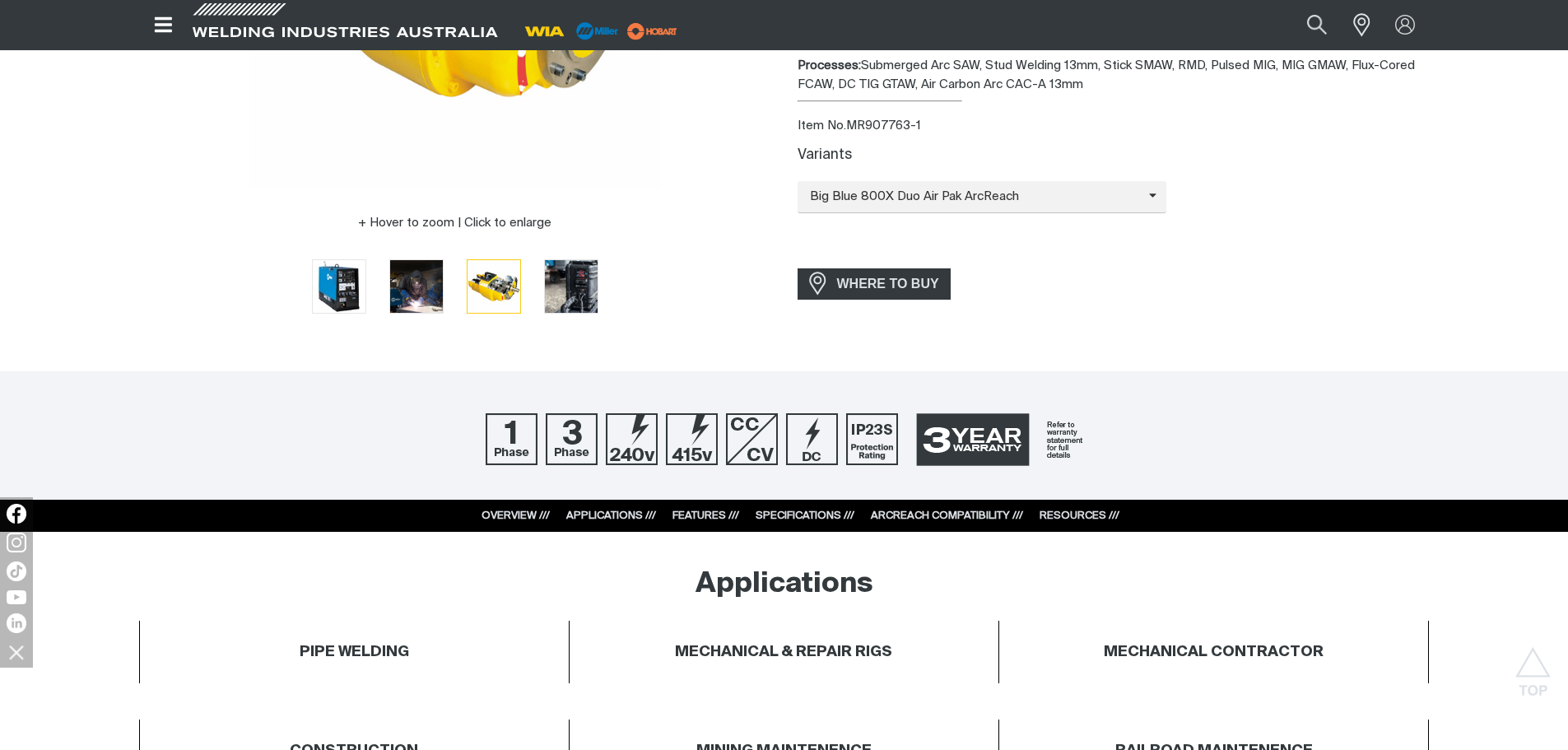
scroll to position [0, 0]
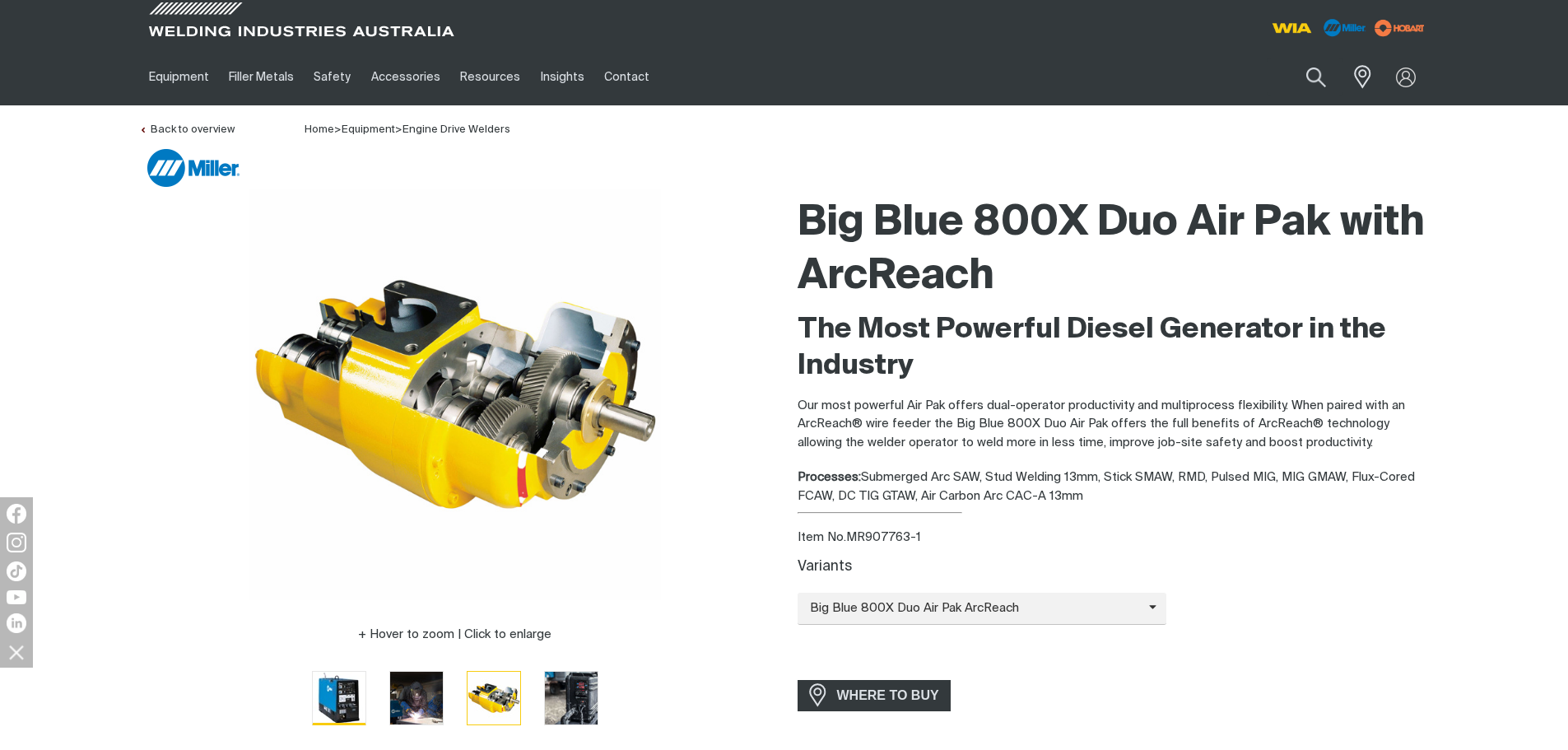
click at [343, 702] on img "Go to slide 1" at bounding box center [339, 698] width 53 height 53
